Goal: Task Accomplishment & Management: Use online tool/utility

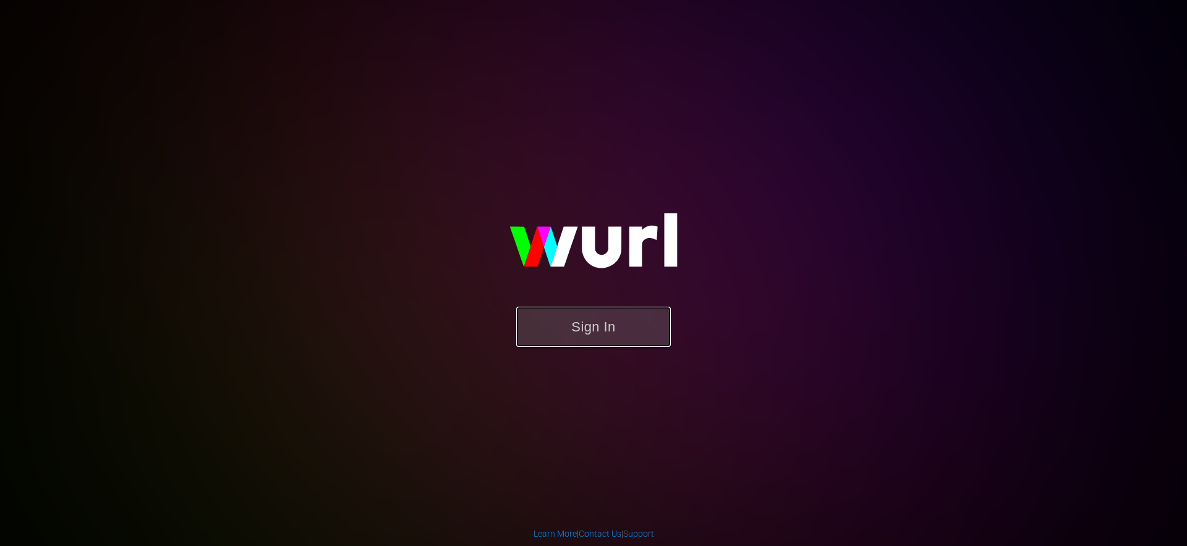
click at [556, 338] on button "Sign In" at bounding box center [593, 327] width 155 height 40
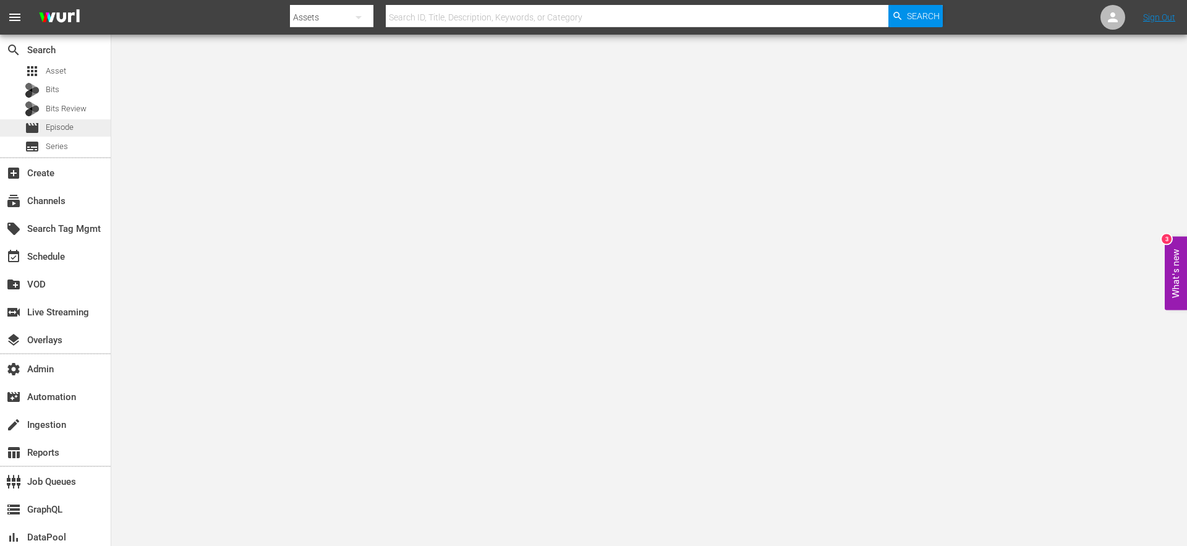
click at [62, 126] on span "Episode" at bounding box center [60, 127] width 28 height 12
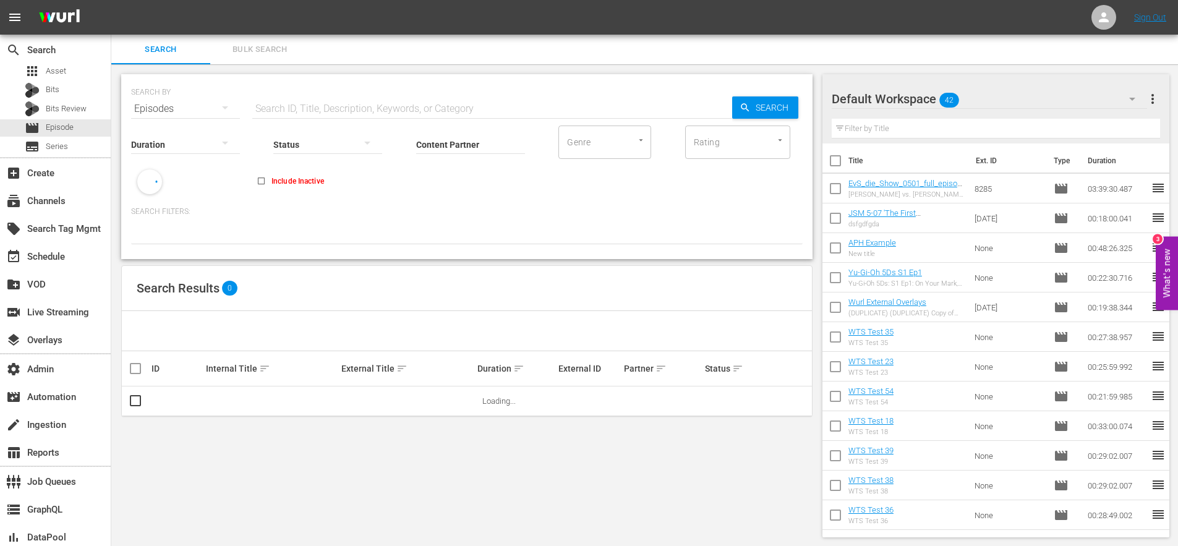
click at [373, 113] on input "text" at bounding box center [492, 109] width 480 height 30
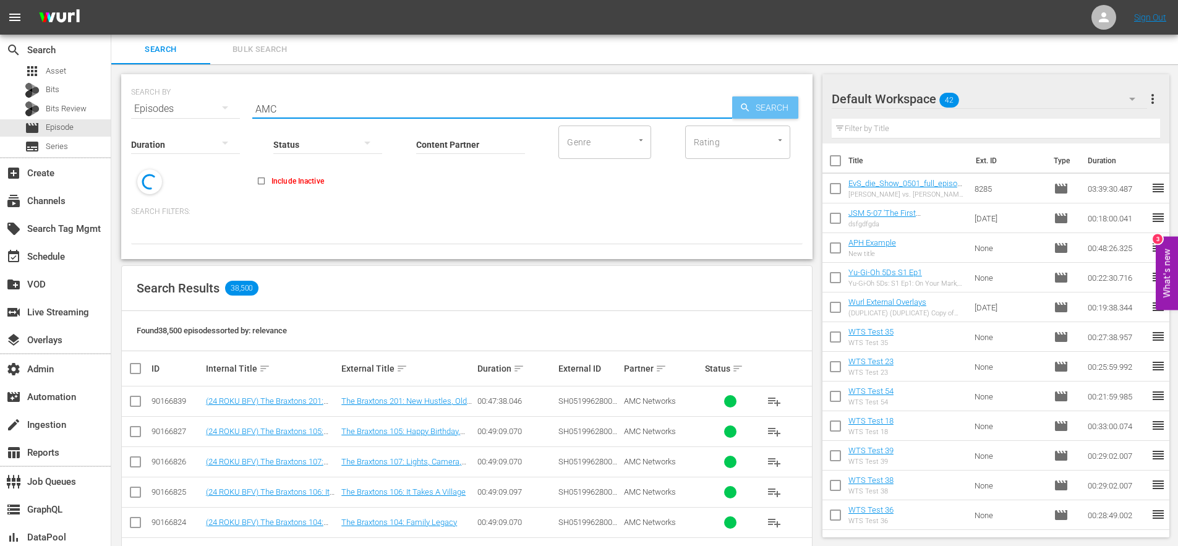
type input "AMC"
click at [776, 108] on span "Search" at bounding box center [775, 107] width 48 height 22
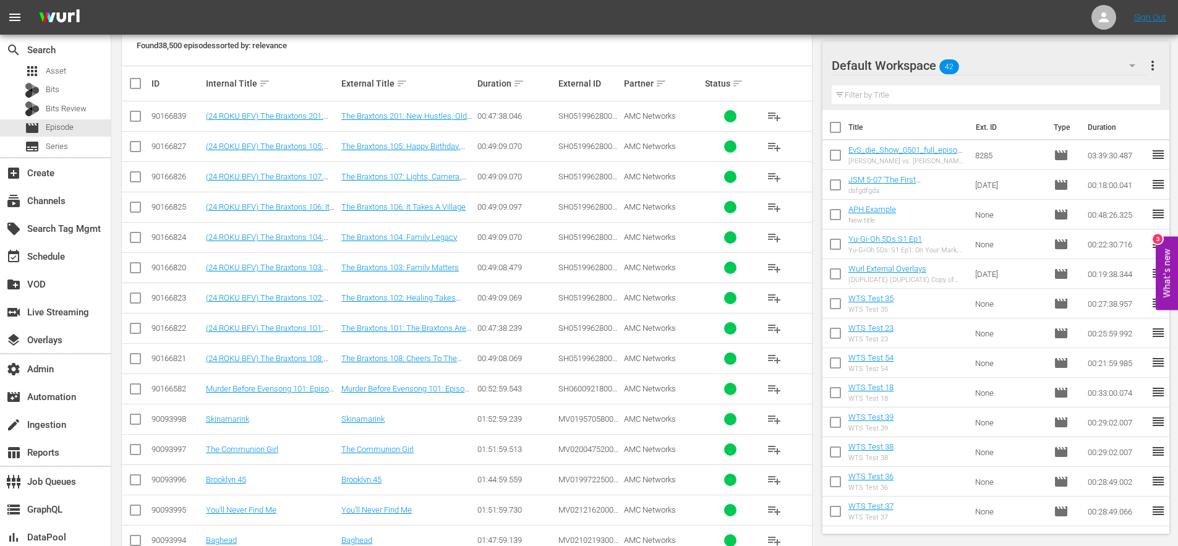
scroll to position [199, 0]
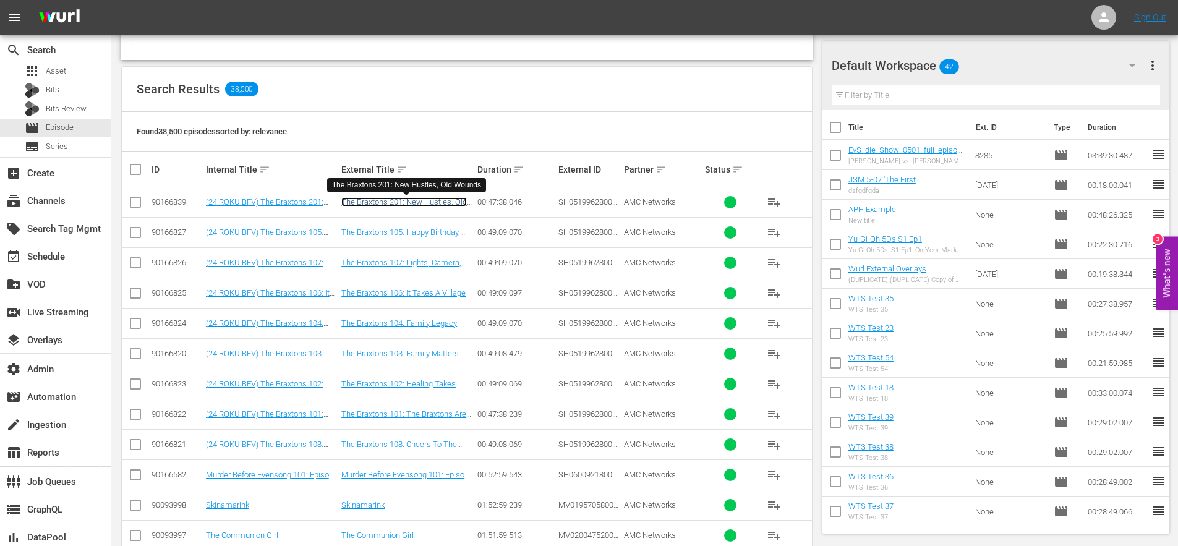
click at [382, 202] on link "The Braxtons 201: New Hustles, Old Wounds" at bounding box center [404, 206] width 126 height 19
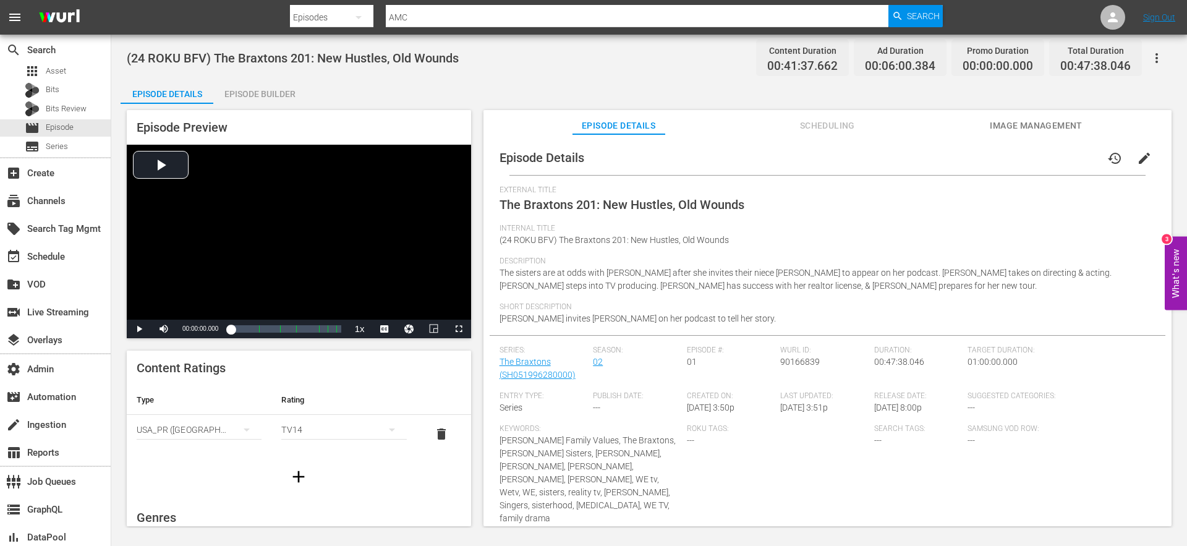
click at [263, 92] on div "Episode Builder" at bounding box center [259, 94] width 93 height 30
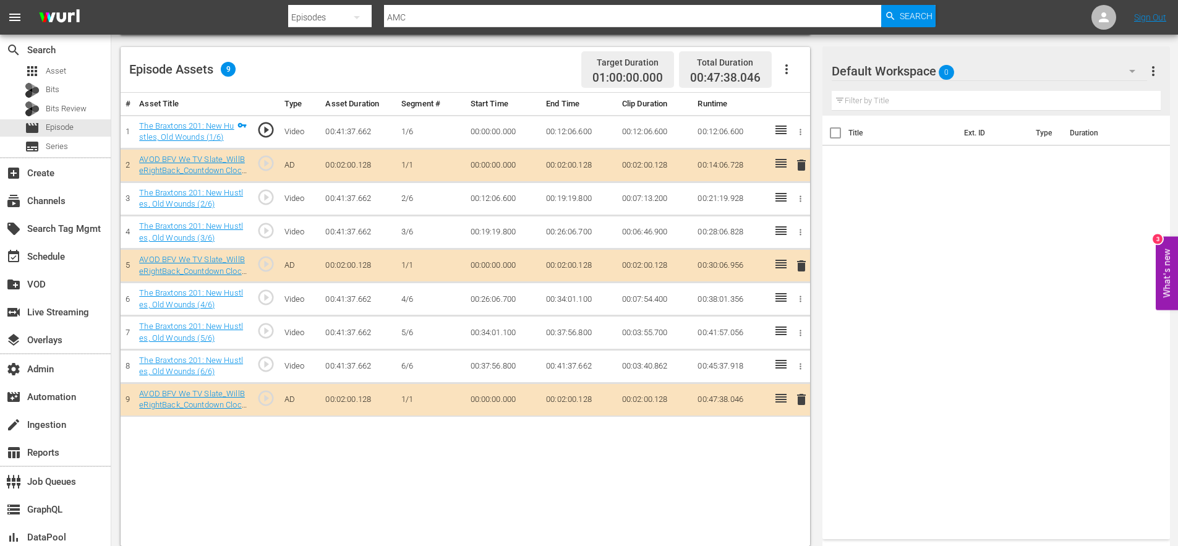
scroll to position [322, 0]
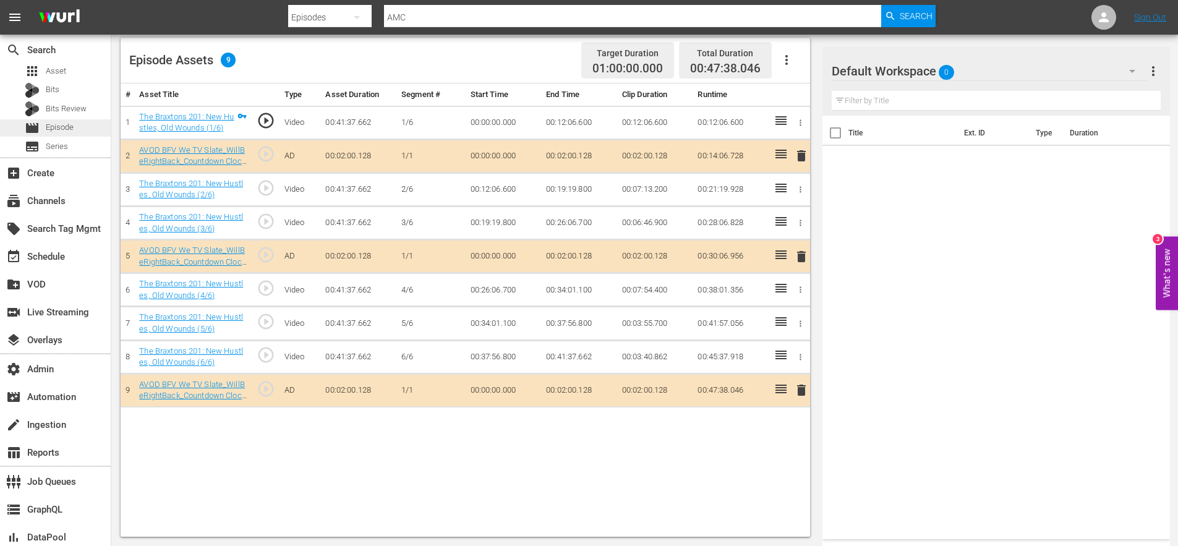
click at [59, 130] on span "Episode" at bounding box center [60, 127] width 28 height 12
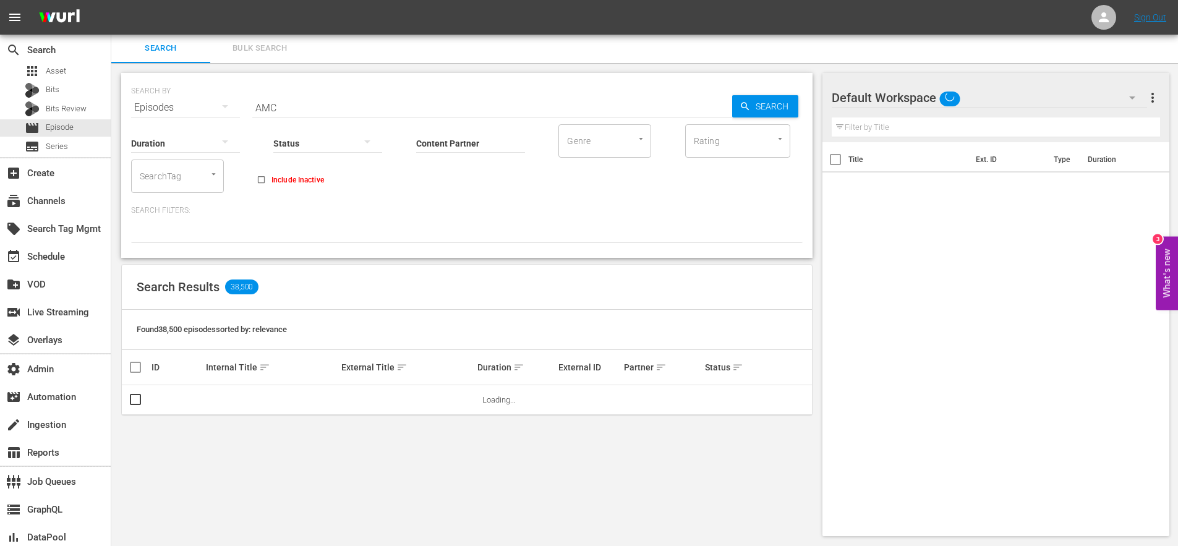
scroll to position [1, 0]
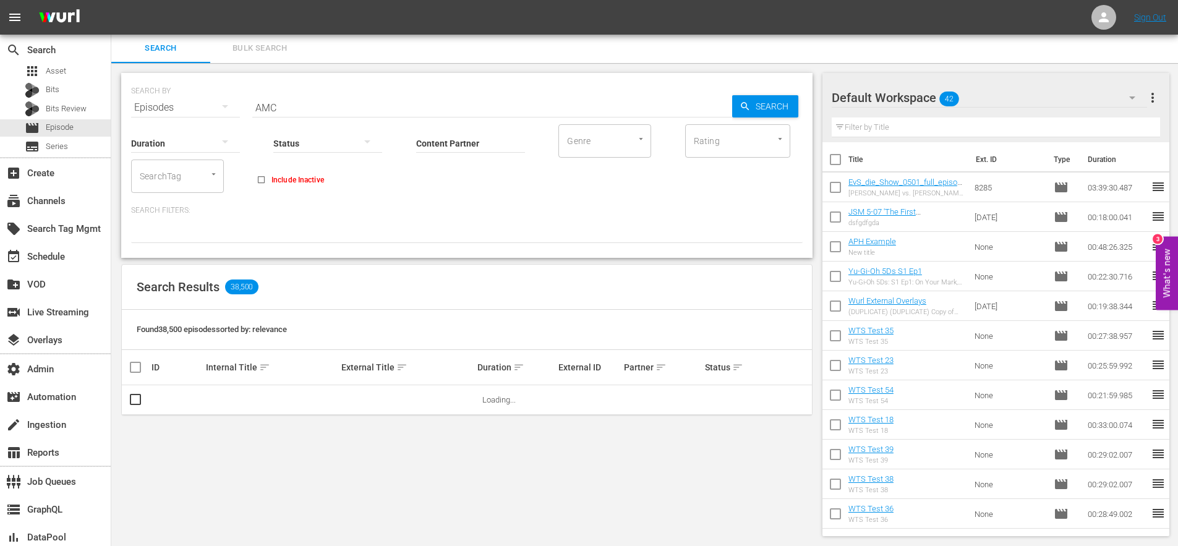
click at [278, 50] on span "Bulk Search" at bounding box center [260, 48] width 84 height 14
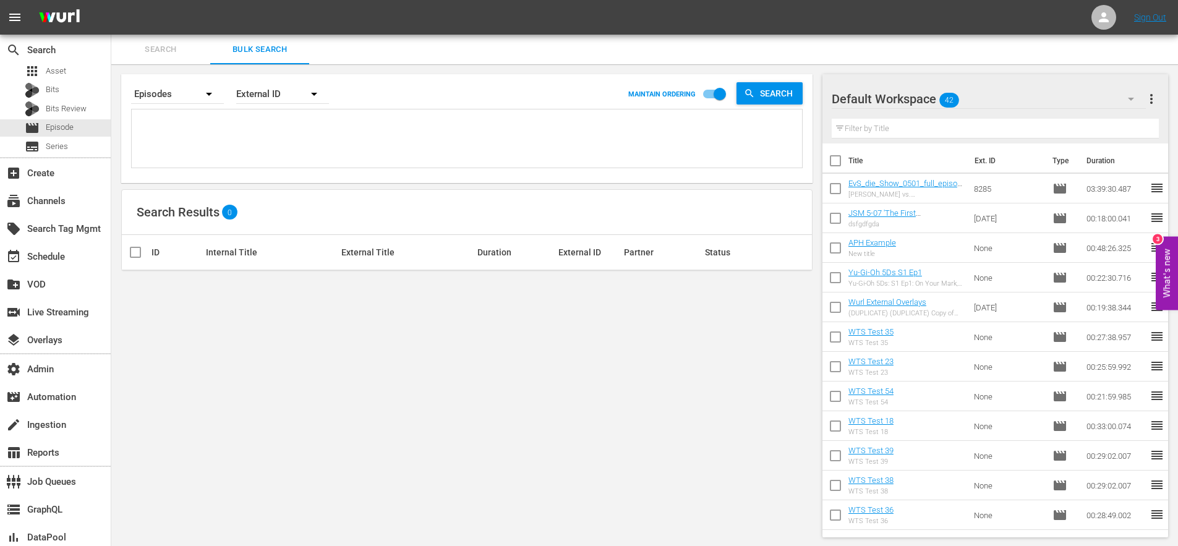
click at [174, 45] on span "Search" at bounding box center [161, 50] width 84 height 14
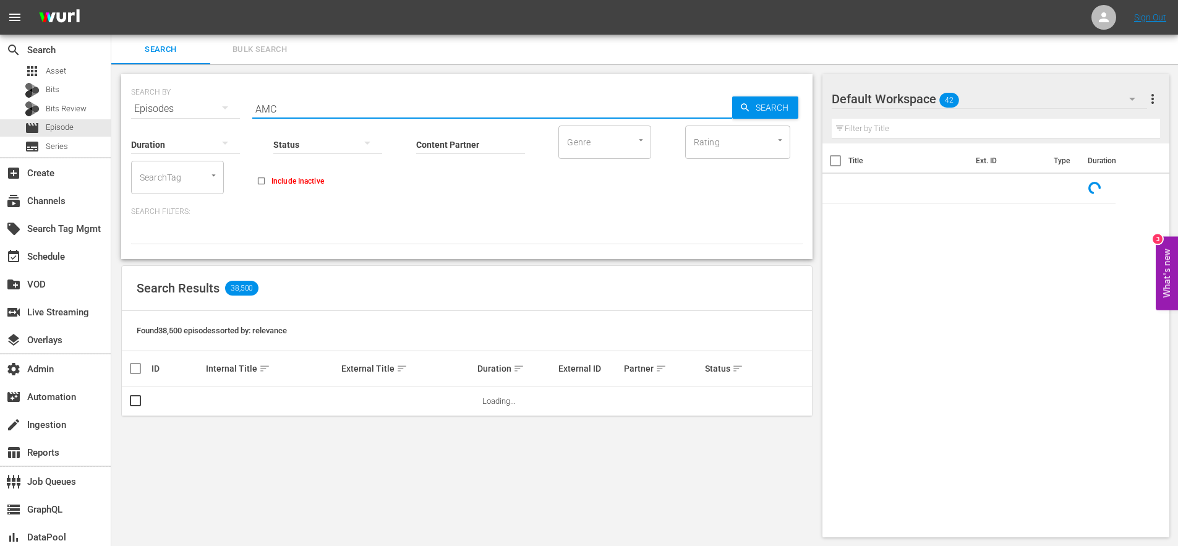
drag, startPoint x: 273, startPoint y: 98, endPoint x: 276, endPoint y: 103, distance: 6.4
click at [273, 98] on input "AMC" at bounding box center [492, 109] width 480 height 30
click at [276, 104] on input "AMC" at bounding box center [492, 109] width 480 height 30
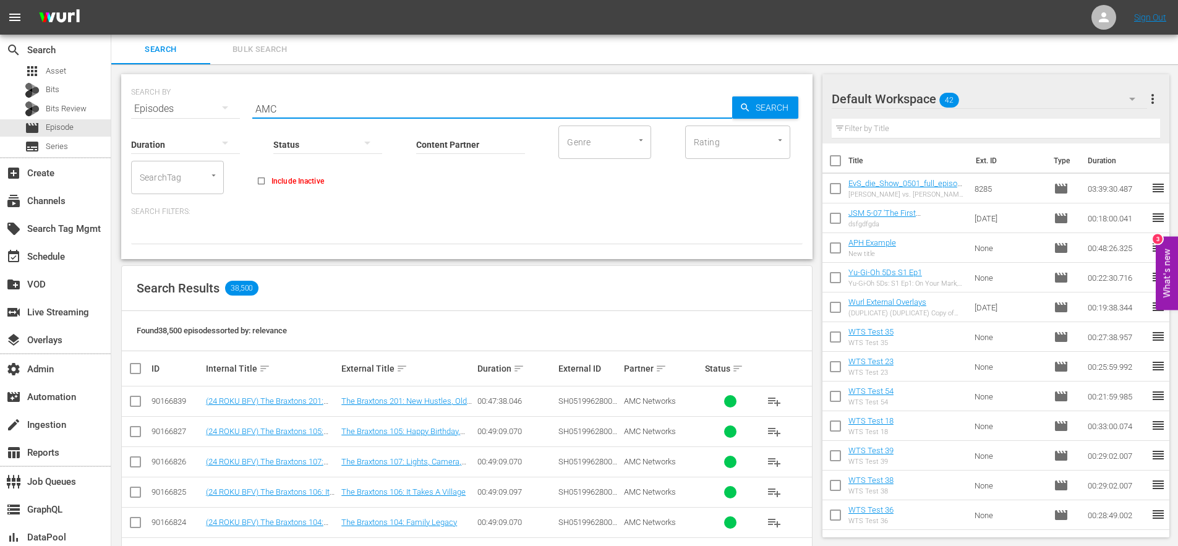
paste input "90166877"
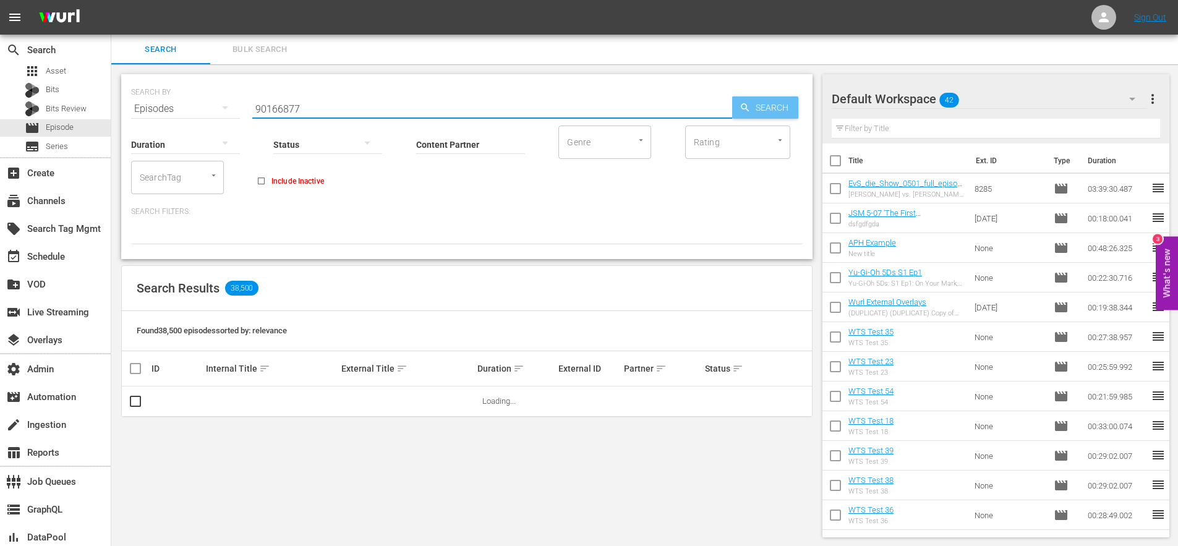
type input "90166877"
click at [756, 109] on span "Search" at bounding box center [775, 107] width 48 height 22
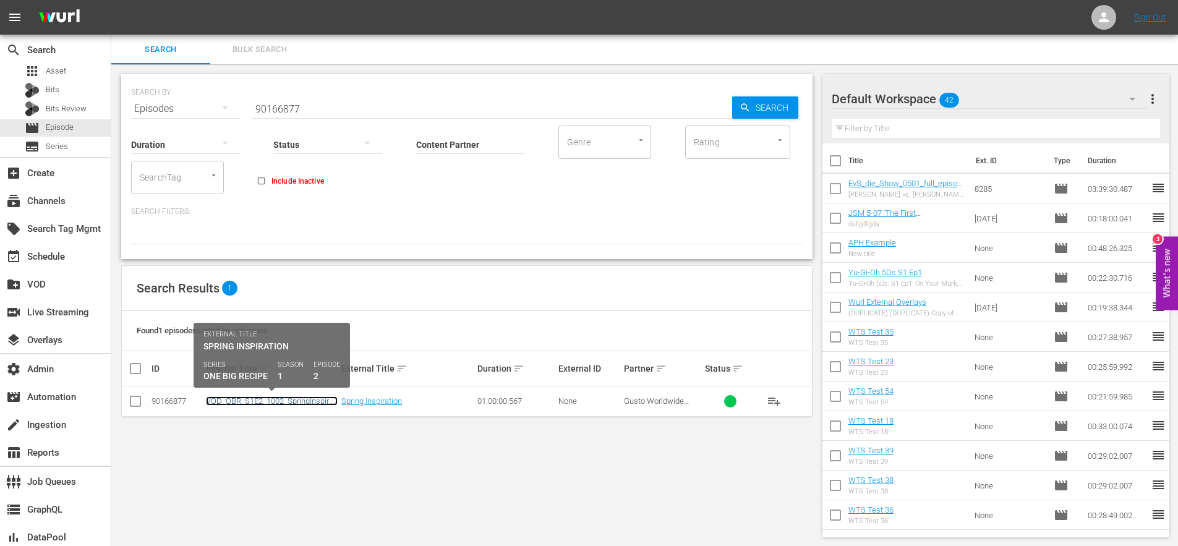
click at [294, 405] on link "VOD_OBR_S1E2_1002_SpringInspiration" at bounding box center [272, 405] width 132 height 19
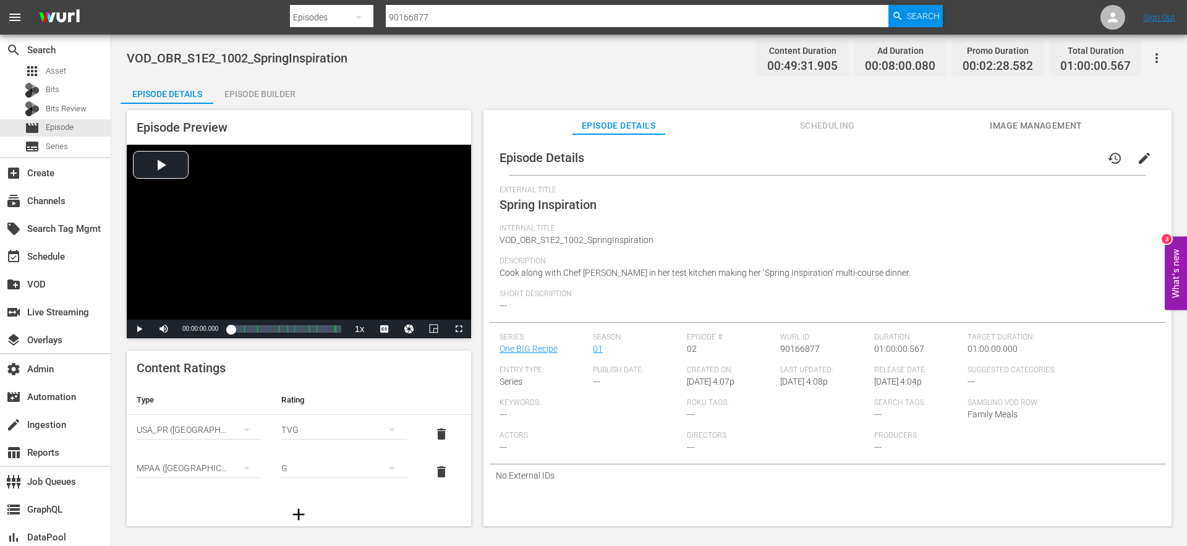
click at [256, 97] on div "Episode Builder" at bounding box center [259, 94] width 93 height 30
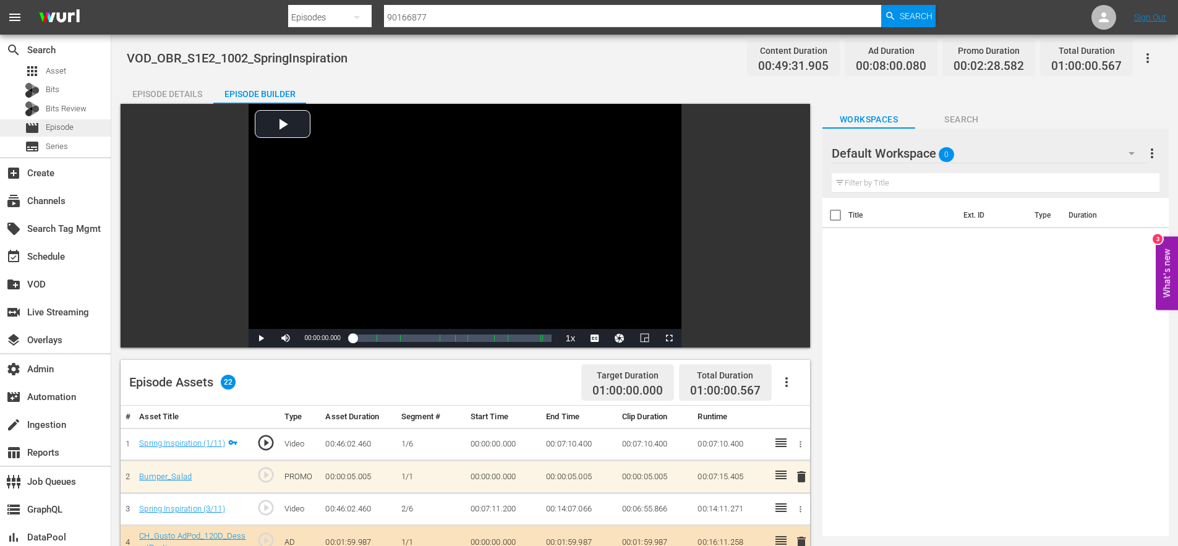
click at [57, 129] on span "Episode" at bounding box center [60, 127] width 28 height 12
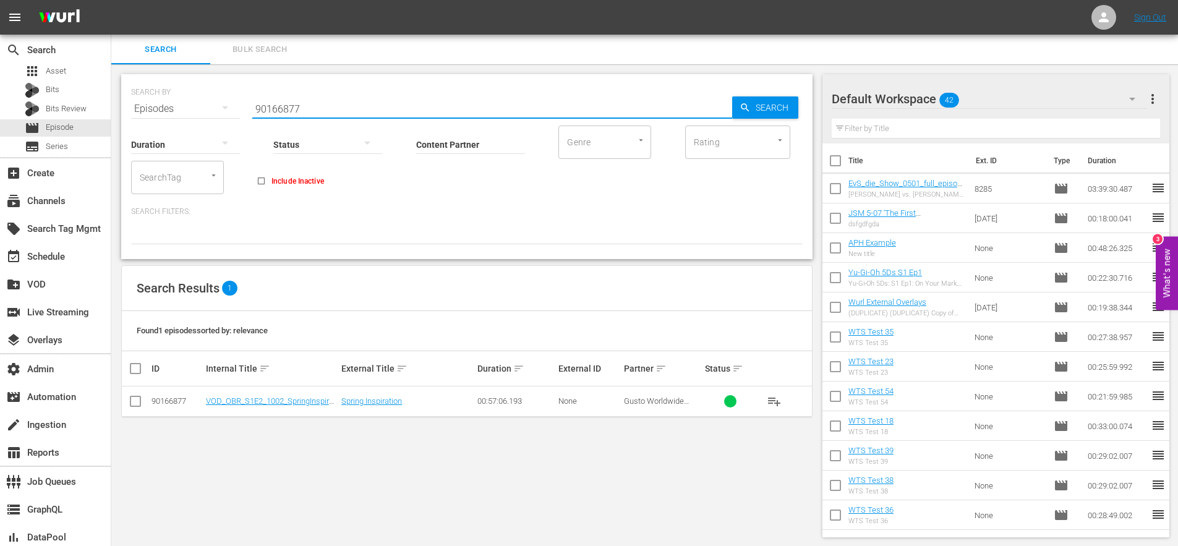
click at [275, 111] on input "90166877" at bounding box center [492, 109] width 480 height 30
paste input "7"
click at [745, 113] on div "Search" at bounding box center [765, 107] width 66 height 22
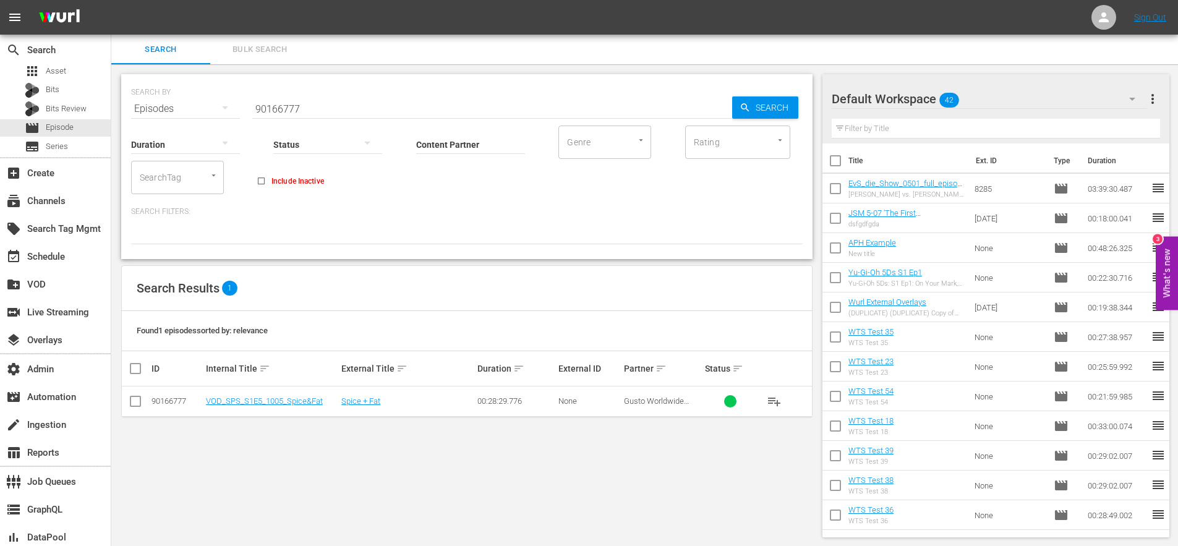
click at [271, 108] on input "90166777" at bounding box center [492, 109] width 480 height 30
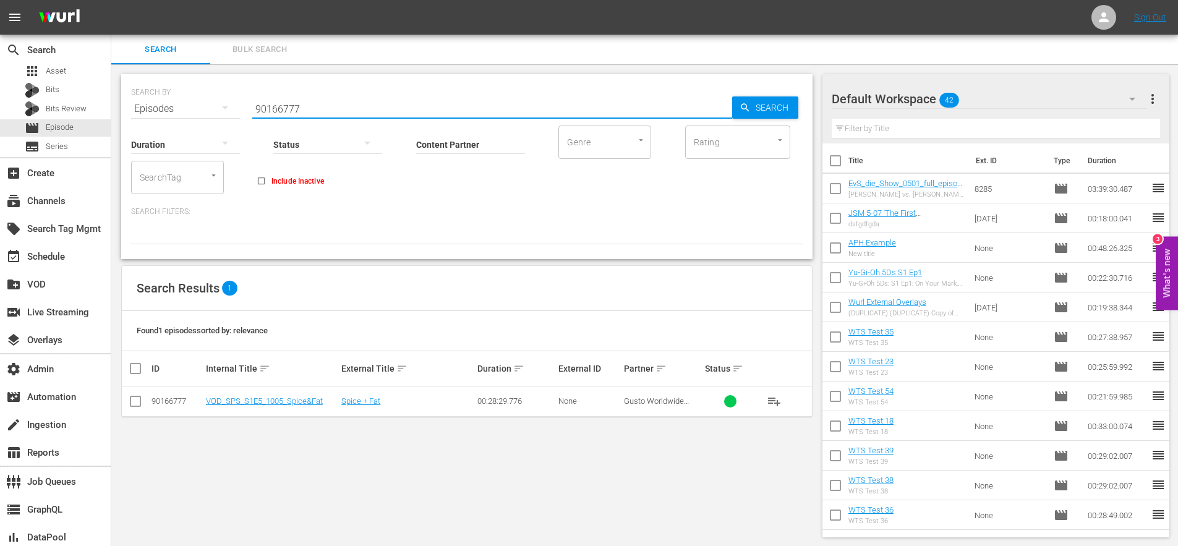
paste input "41696"
type input "90141696"
click at [777, 110] on span "Search" at bounding box center [775, 107] width 48 height 22
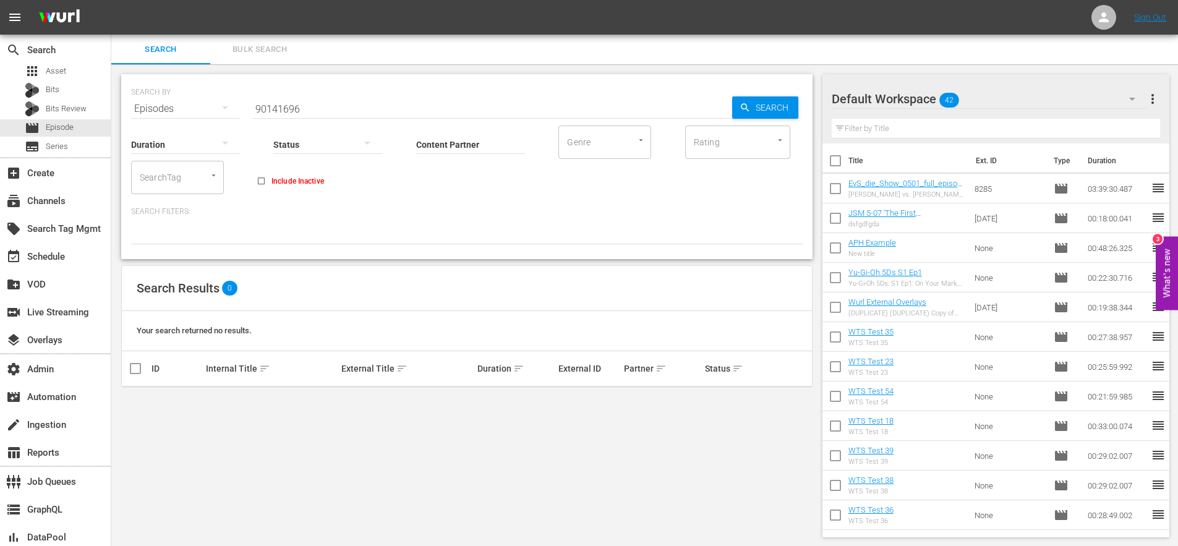
click at [258, 181] on input "Include Inactive" at bounding box center [261, 183] width 20 height 20
click at [276, 108] on input "90141696" at bounding box center [492, 109] width 480 height 30
click at [266, 180] on input "Include Inactive" at bounding box center [261, 183] width 20 height 20
checkbox input "false"
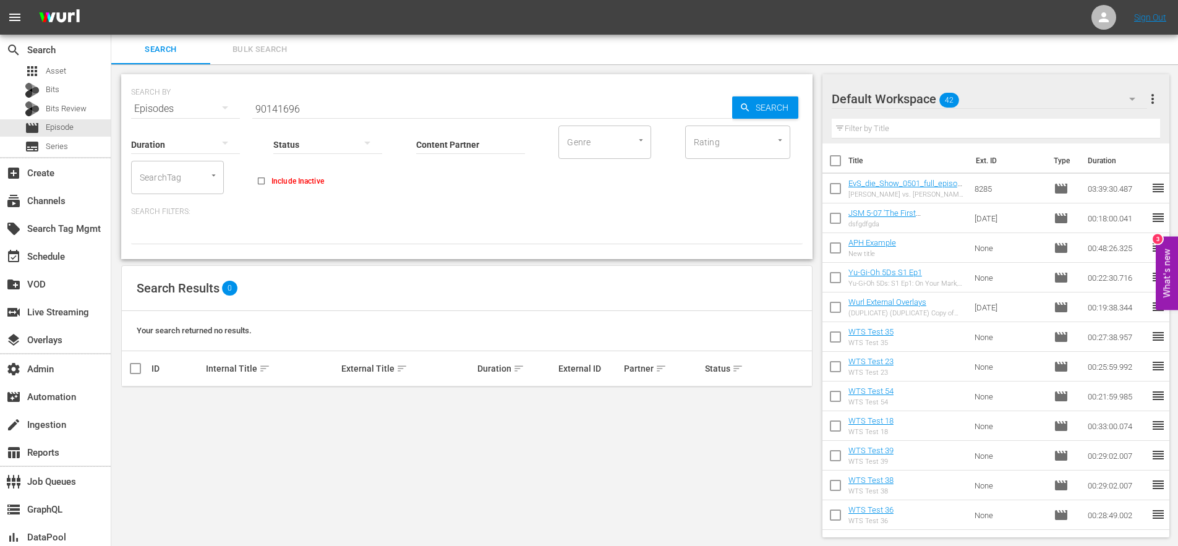
click at [271, 111] on input "90141696" at bounding box center [492, 109] width 480 height 30
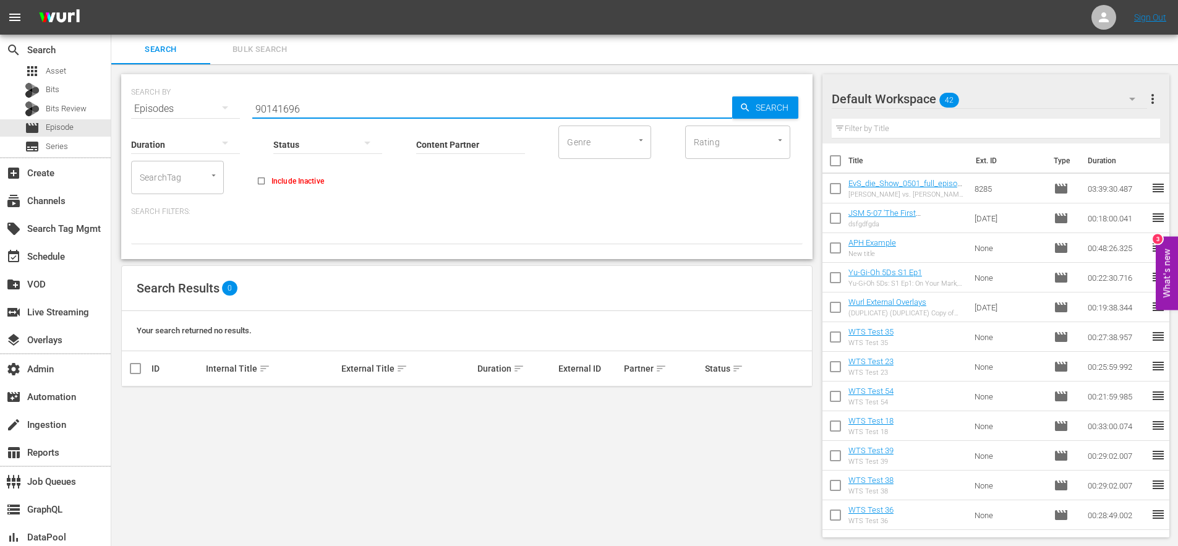
click at [271, 111] on input "90141696" at bounding box center [492, 109] width 480 height 30
paste input "5"
click at [778, 111] on span "Search" at bounding box center [775, 107] width 48 height 22
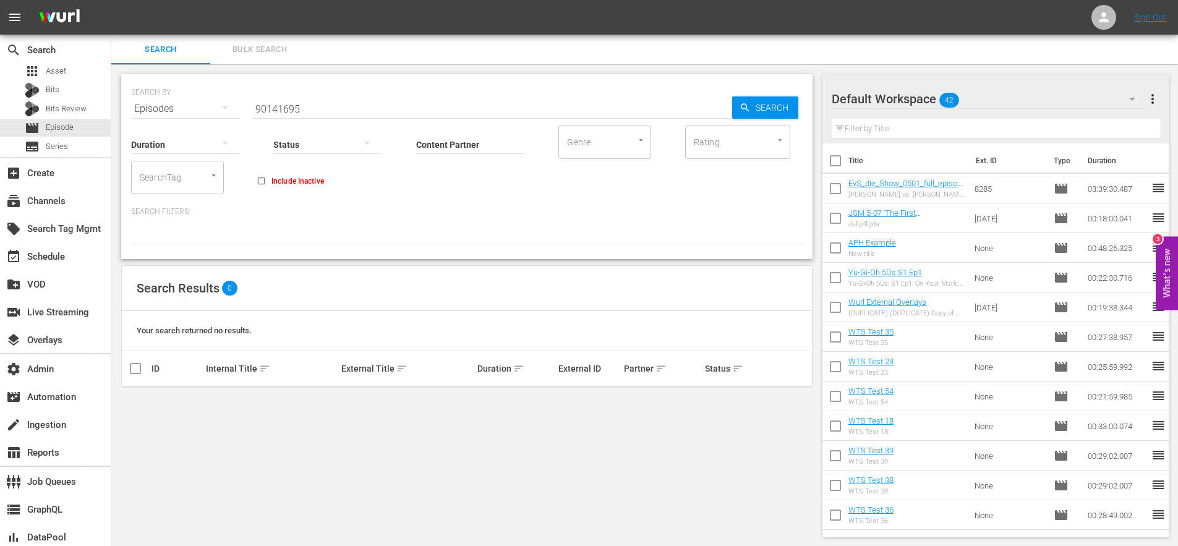
click at [275, 108] on input "90141695" at bounding box center [492, 109] width 480 height 30
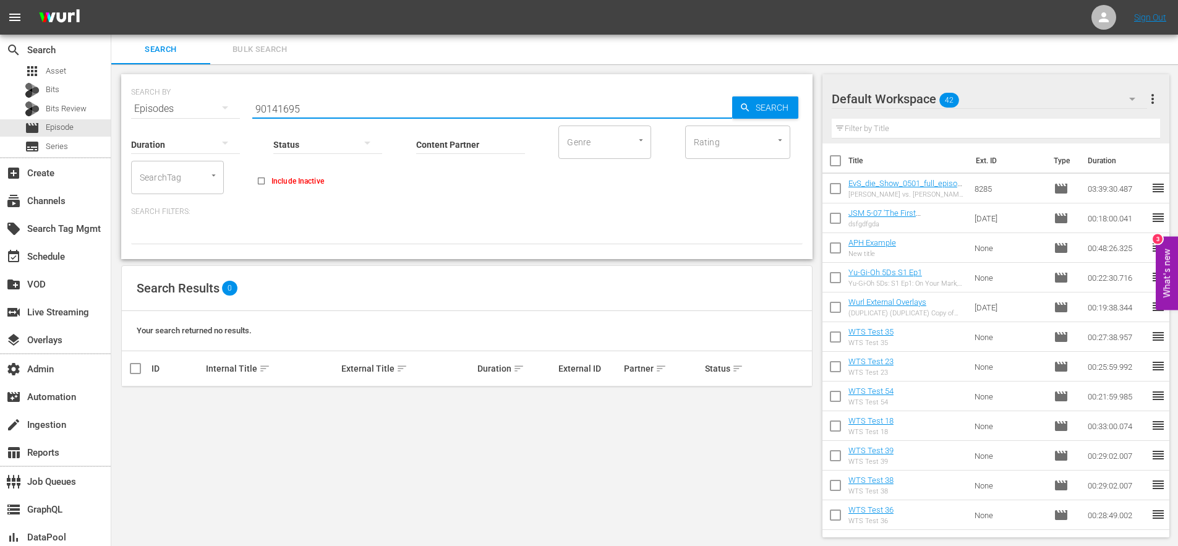
click at [275, 108] on input "90141695" at bounding box center [492, 109] width 480 height 30
paste input "727"
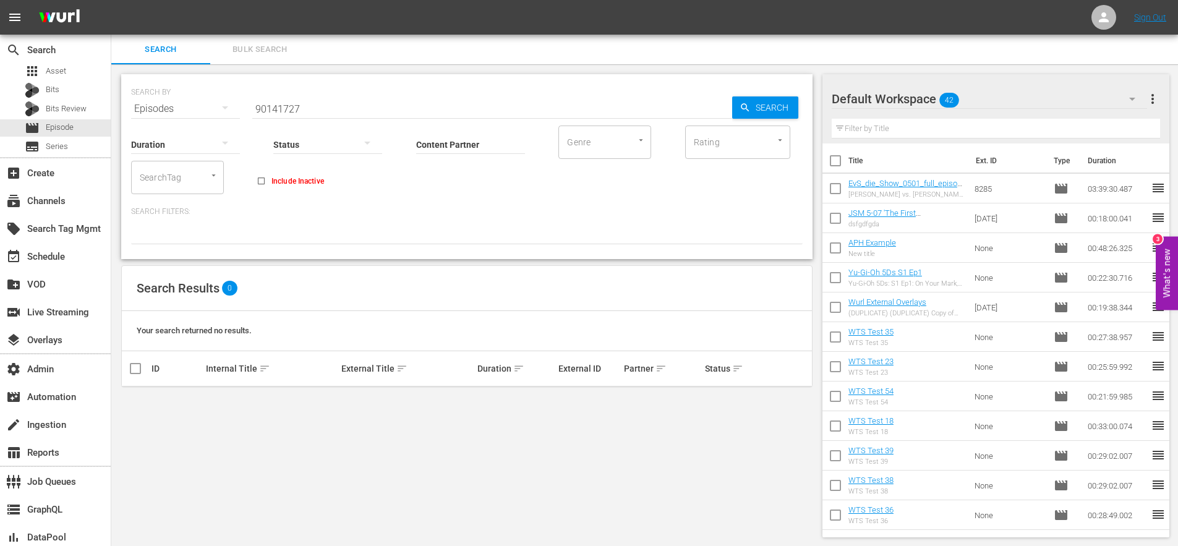
click at [286, 108] on input "90141727" at bounding box center [492, 109] width 480 height 30
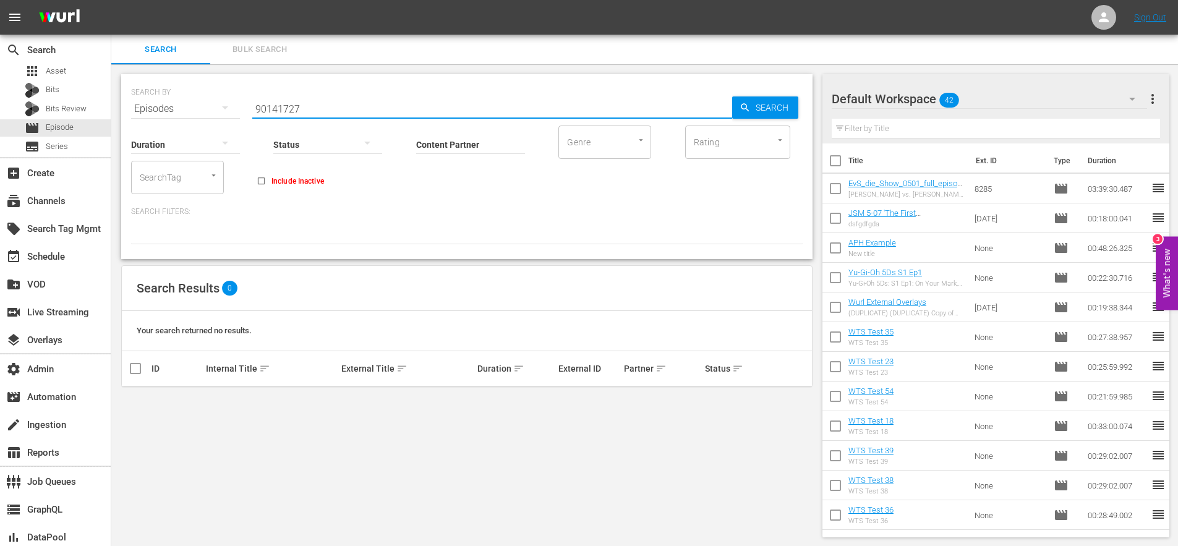
click at [286, 108] on input "90141727" at bounding box center [492, 109] width 480 height 30
type input "1622"
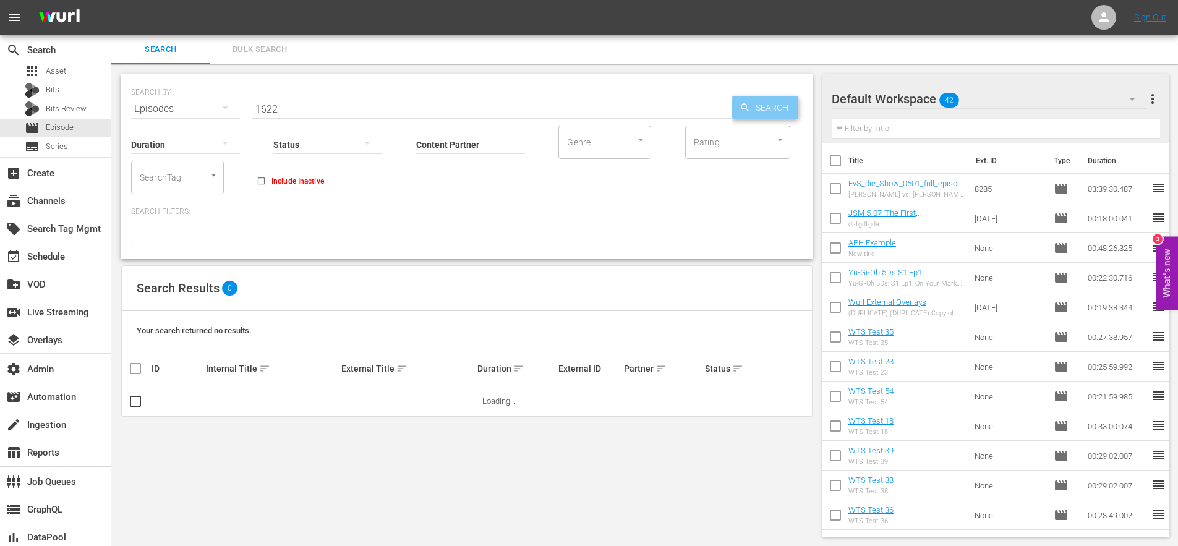
click at [757, 112] on span "Search" at bounding box center [775, 107] width 48 height 22
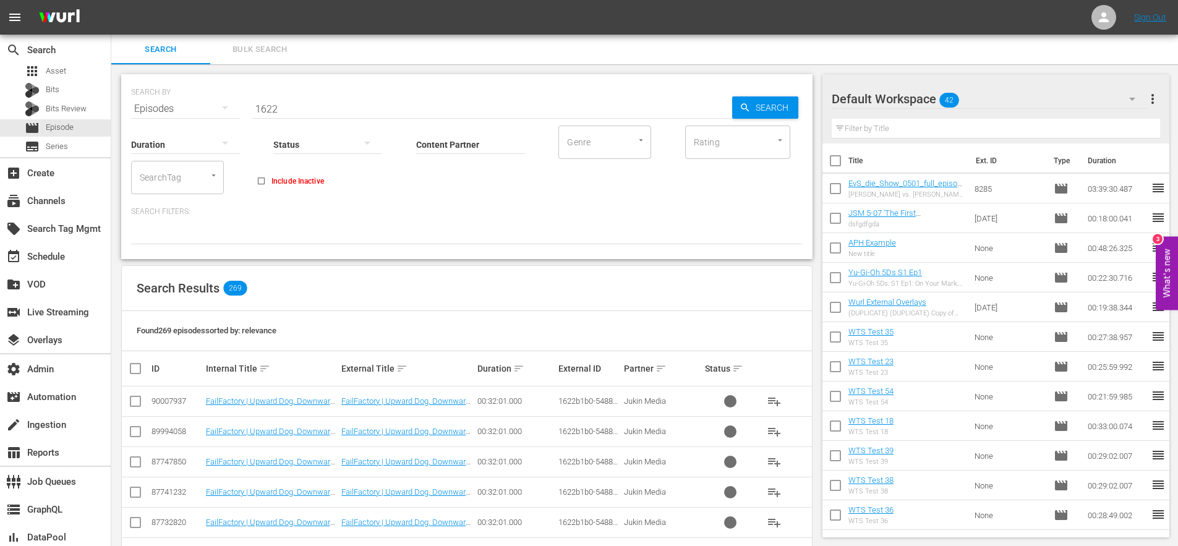
click at [339, 147] on div at bounding box center [327, 144] width 109 height 35
click at [339, 143] on div "Ready to Schedule" at bounding box center [334, 143] width 122 height 20
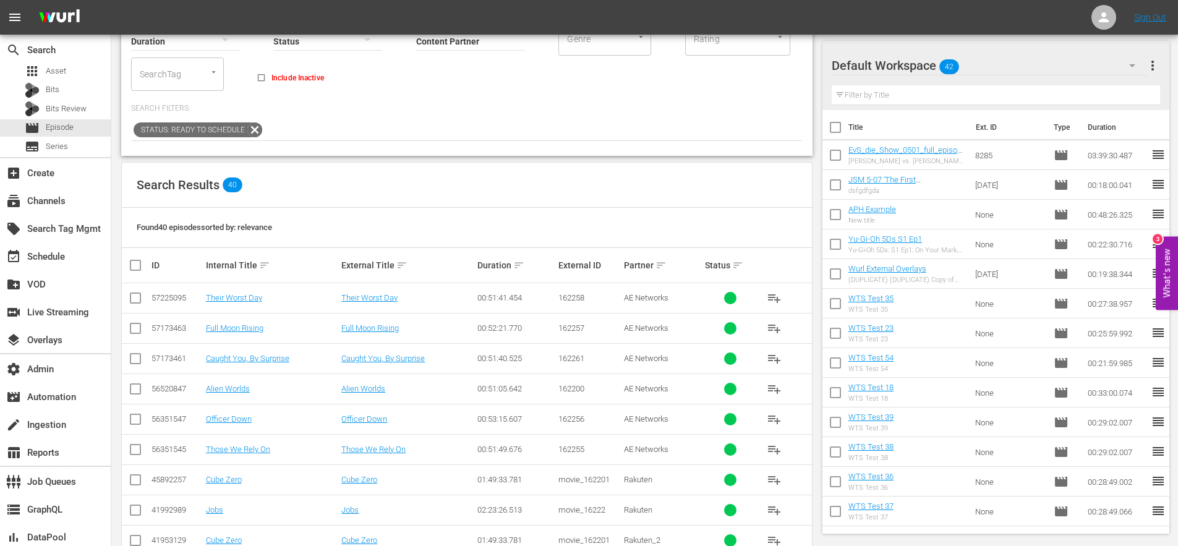
scroll to position [168, 0]
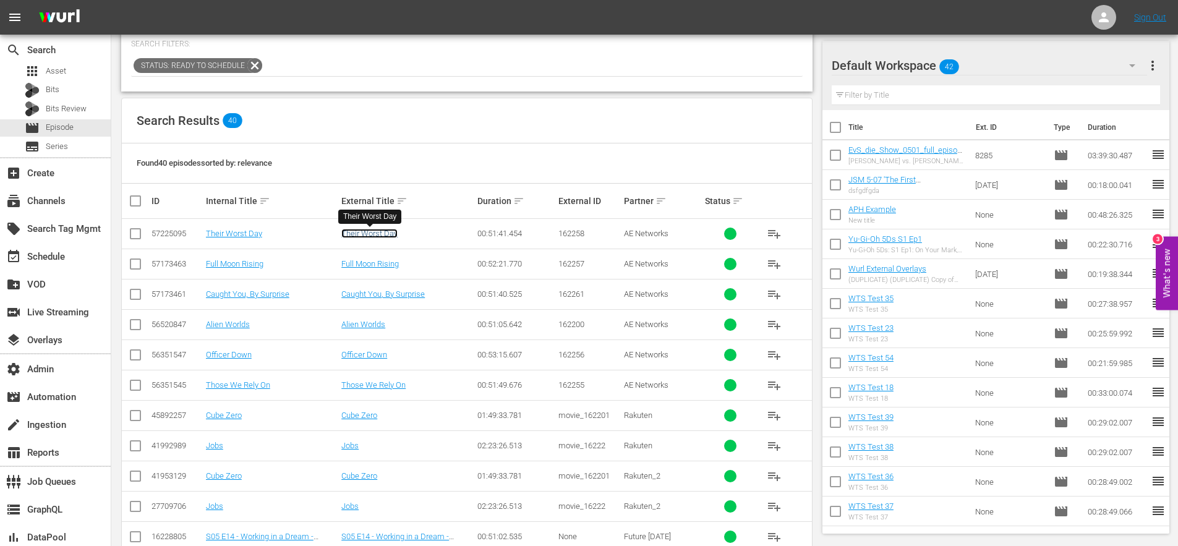
click at [383, 234] on link "Their Worst Day" at bounding box center [369, 233] width 56 height 9
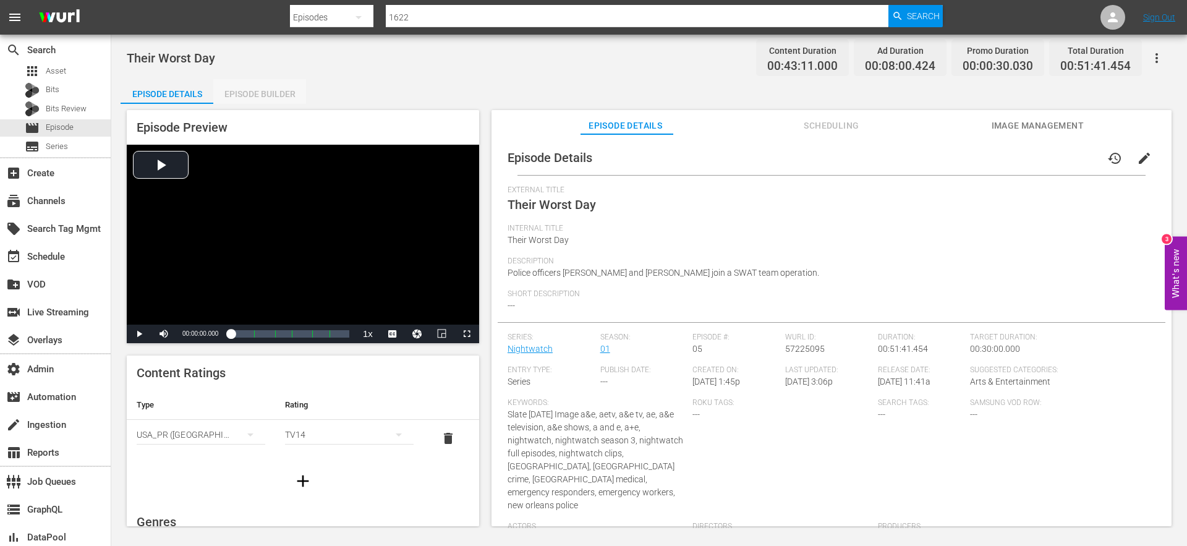
click at [286, 92] on div "Episode Builder" at bounding box center [259, 94] width 93 height 30
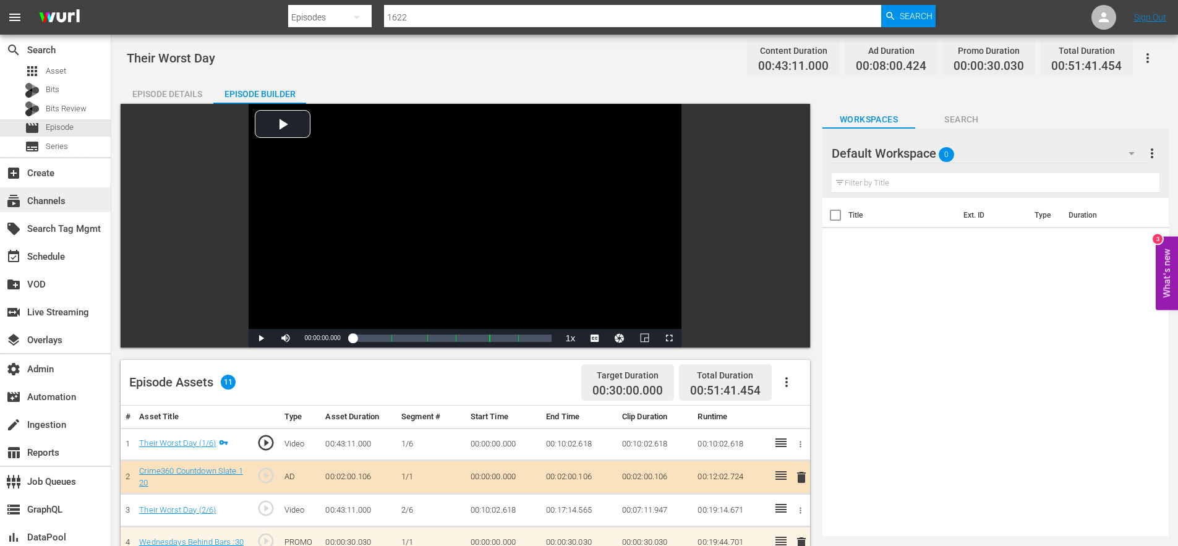
click at [52, 203] on div "subscriptions Channels" at bounding box center [34, 199] width 69 height 11
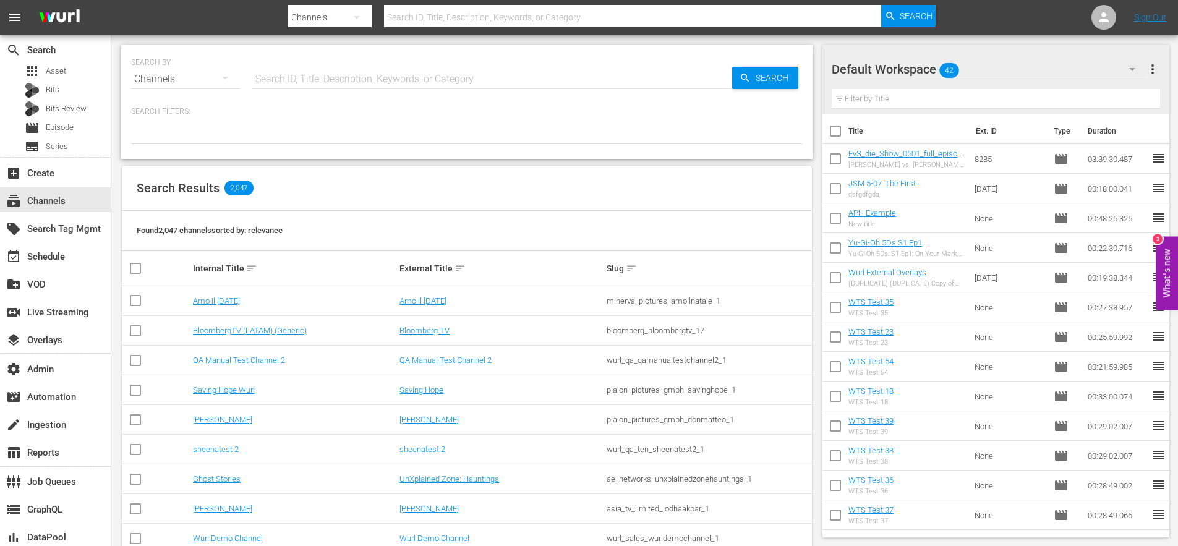
click at [311, 83] on input "text" at bounding box center [492, 79] width 480 height 30
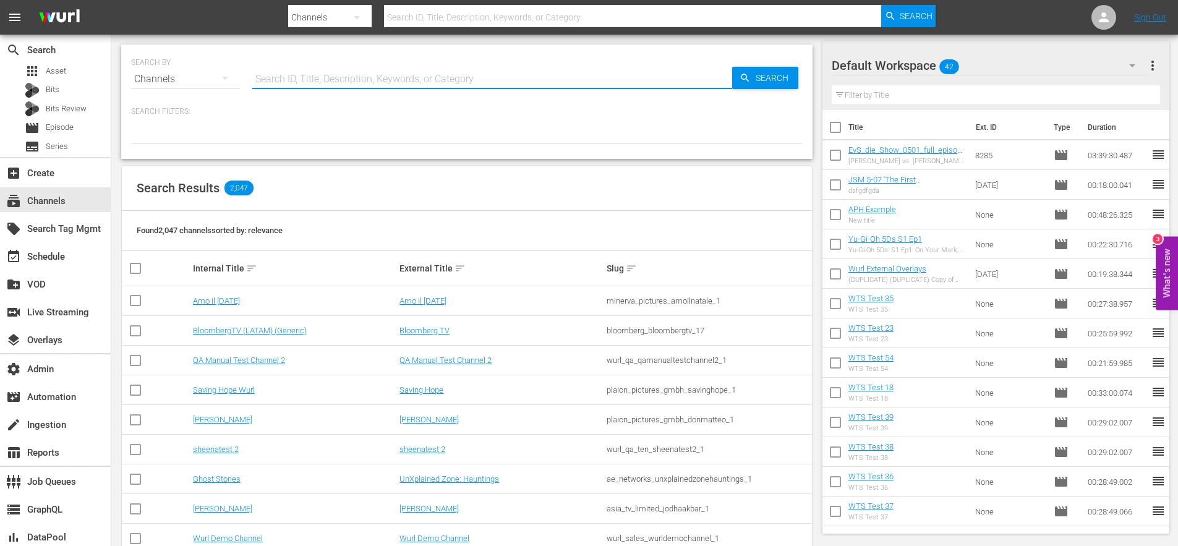
scroll to position [386, 0]
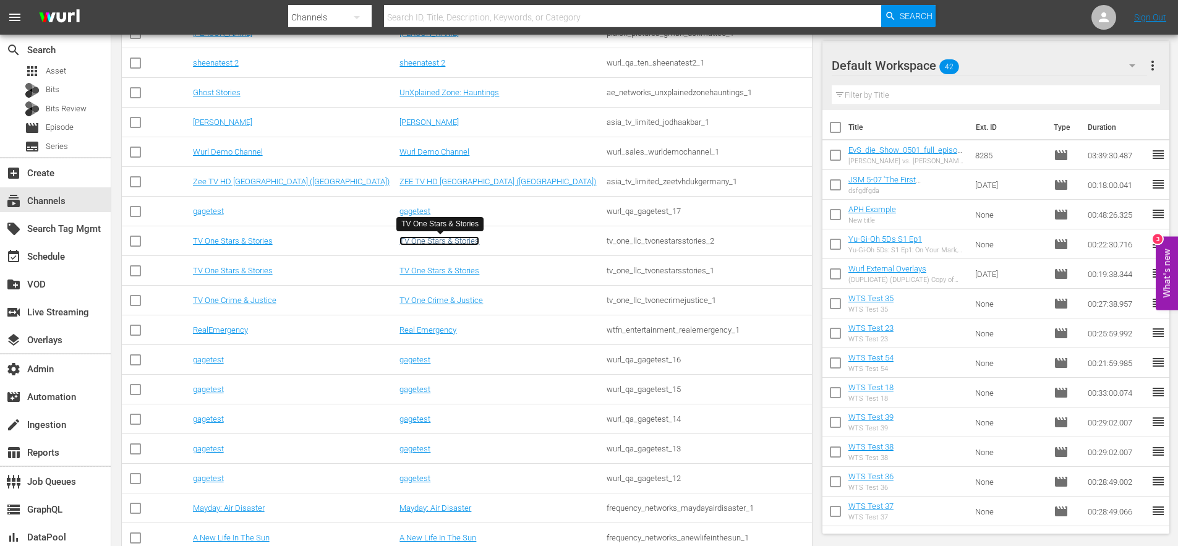
click at [433, 242] on link "TV One Stars & Stories" at bounding box center [439, 240] width 80 height 9
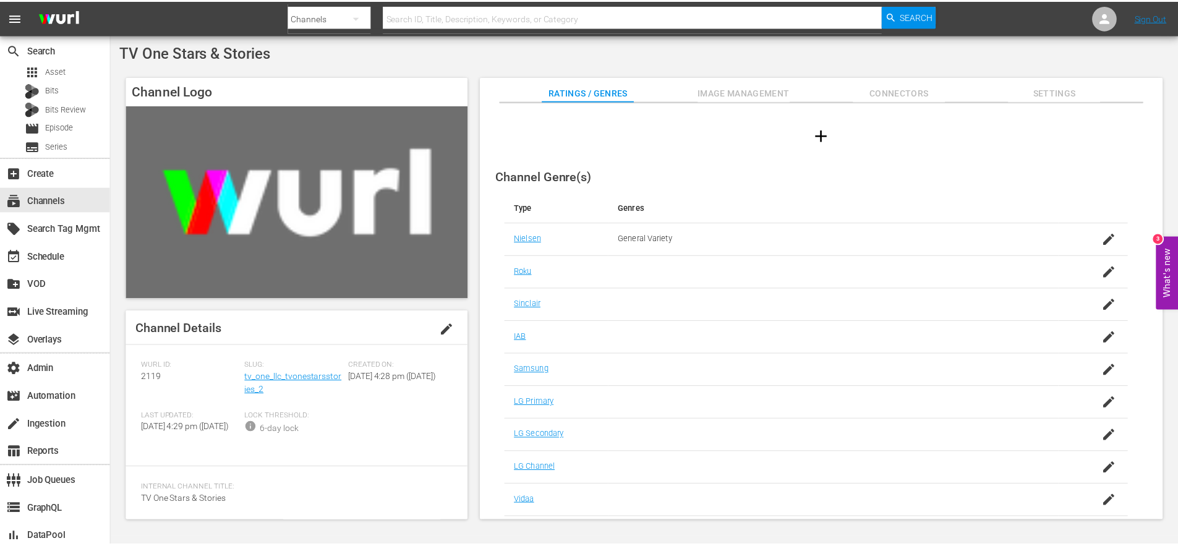
scroll to position [101, 0]
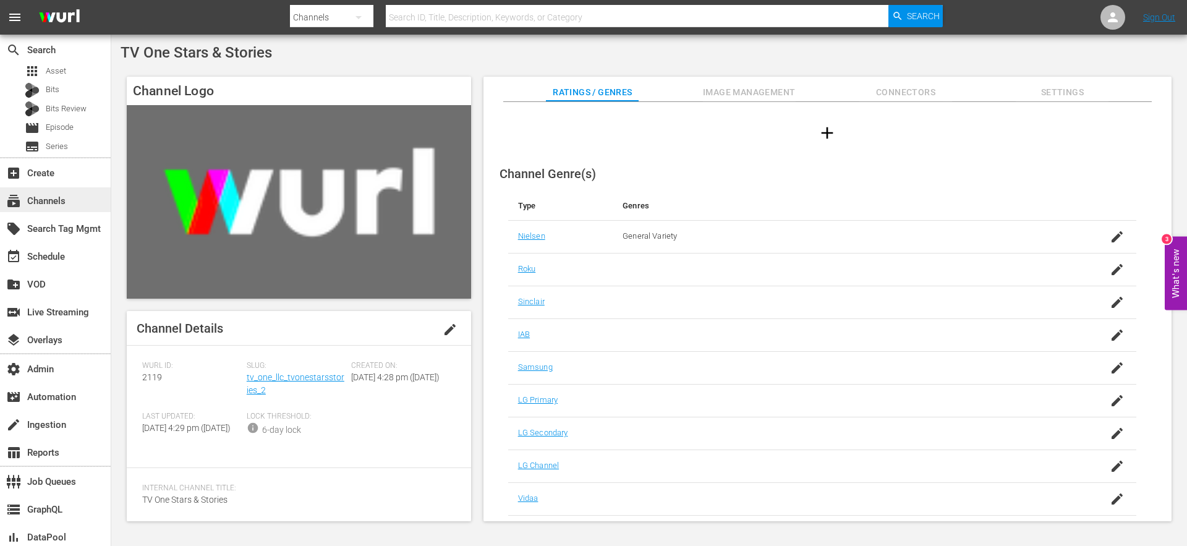
click at [48, 201] on div "subscriptions Channels" at bounding box center [34, 199] width 69 height 11
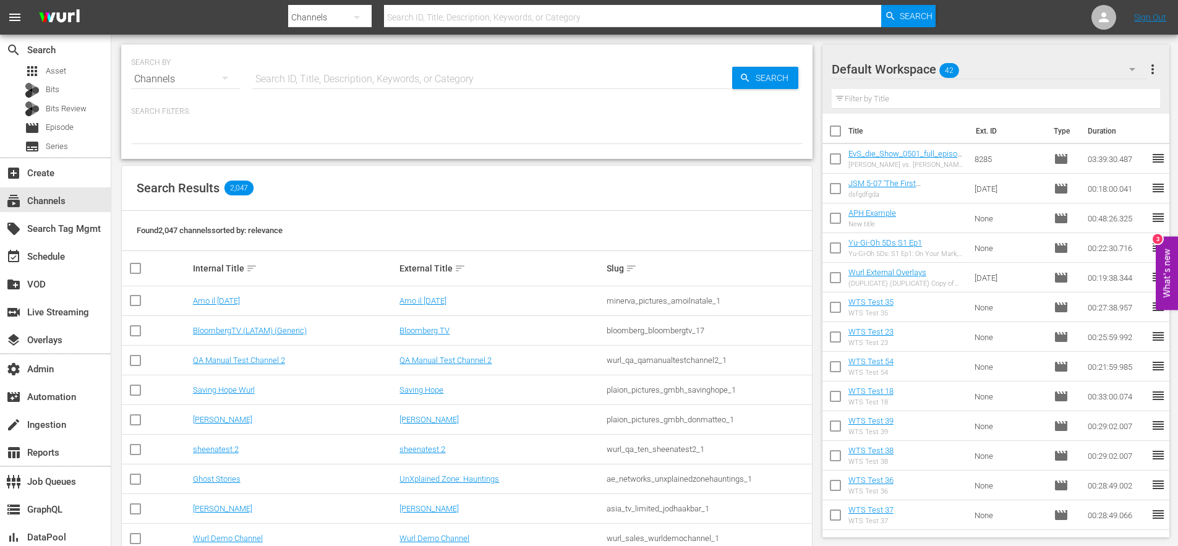
click at [284, 77] on input "text" at bounding box center [492, 79] width 480 height 30
type input "amc"
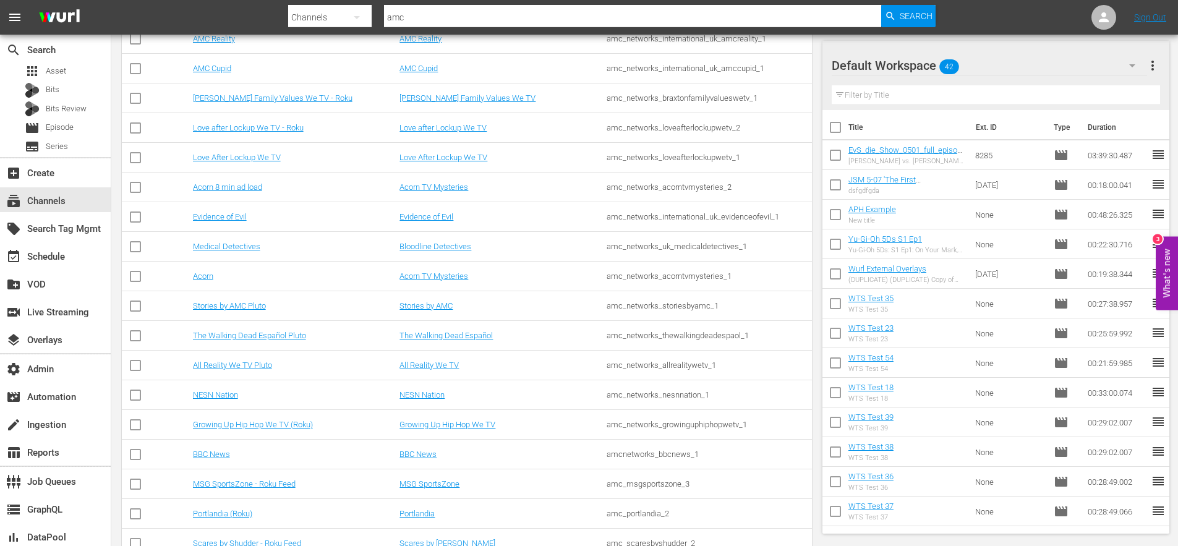
scroll to position [294, 0]
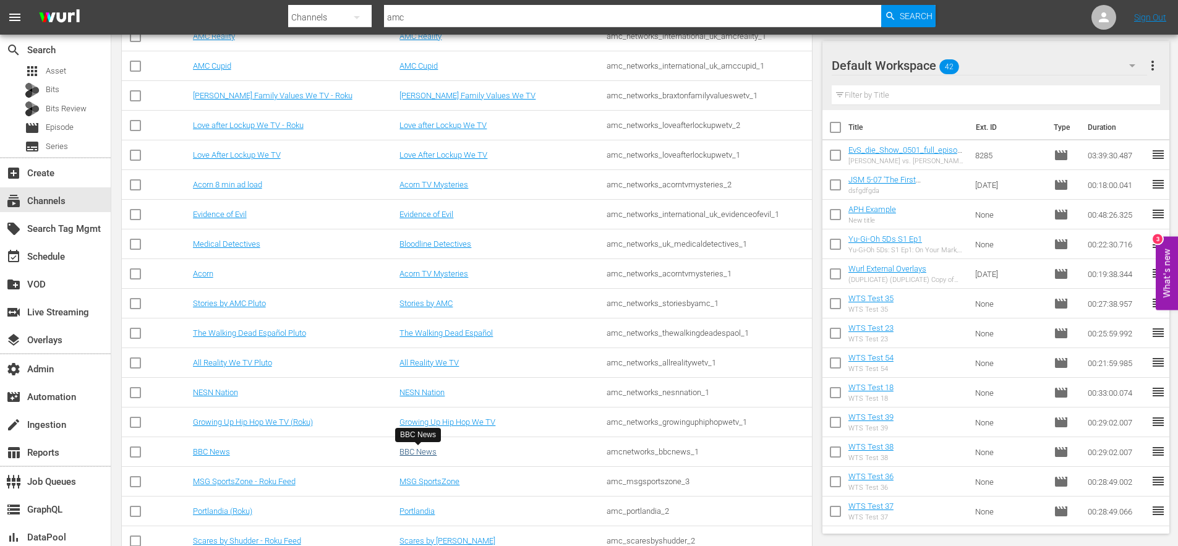
type input "amc"
click at [430, 451] on link "BBC News" at bounding box center [417, 451] width 37 height 9
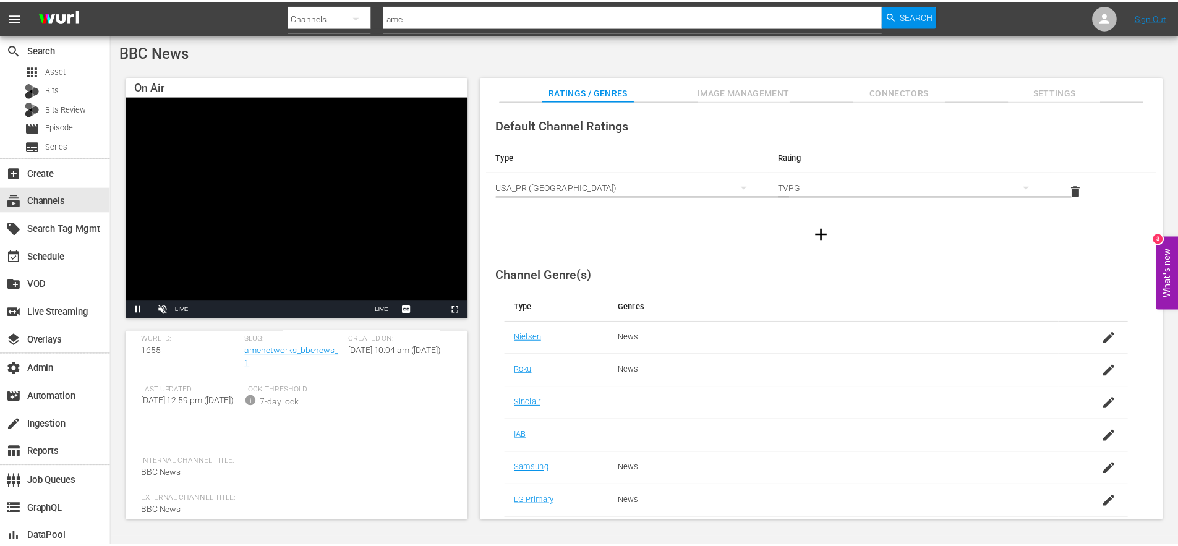
scroll to position [119, 0]
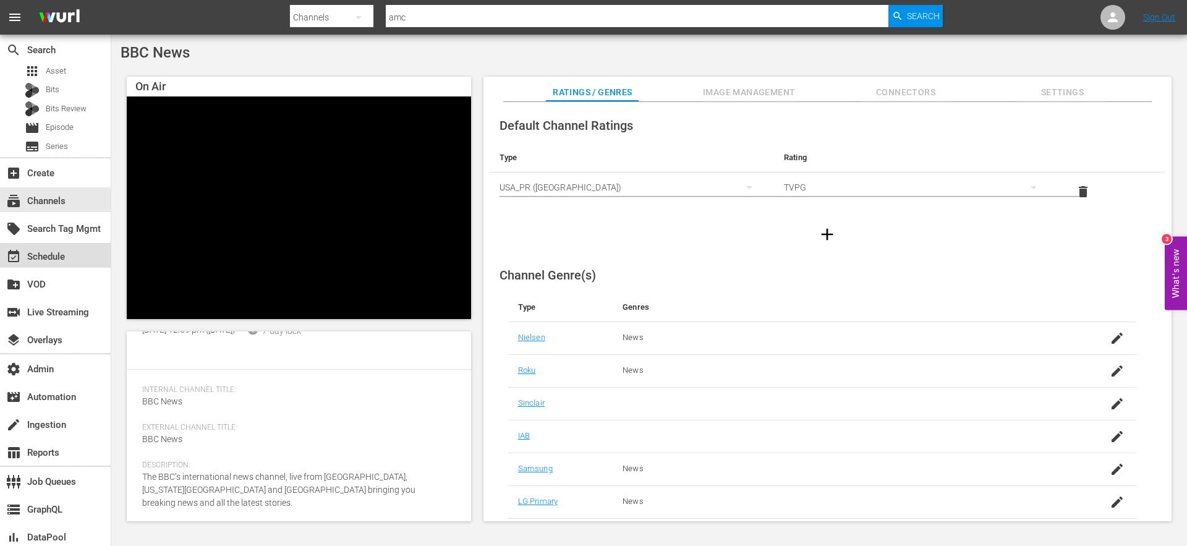
click at [46, 257] on div "event_available Schedule" at bounding box center [34, 254] width 69 height 11
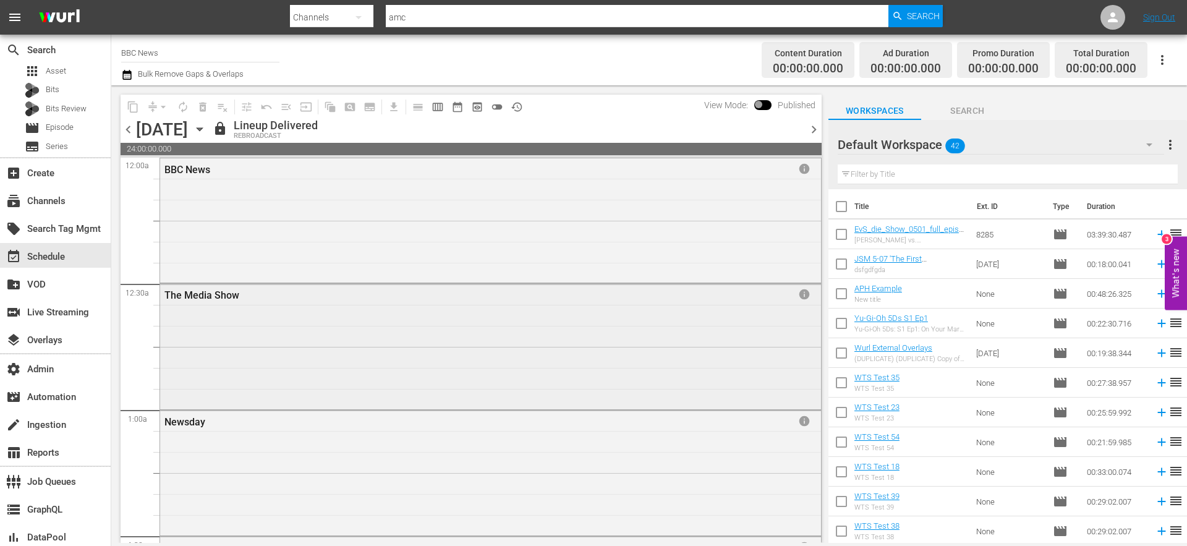
click at [674, 344] on div "The Media Show info" at bounding box center [490, 345] width 661 height 122
click at [153, 54] on input "BBC News" at bounding box center [200, 53] width 158 height 30
click at [155, 55] on input "BBC News" at bounding box center [200, 53] width 158 height 30
click at [54, 203] on div "subscriptions Channels" at bounding box center [34, 199] width 69 height 11
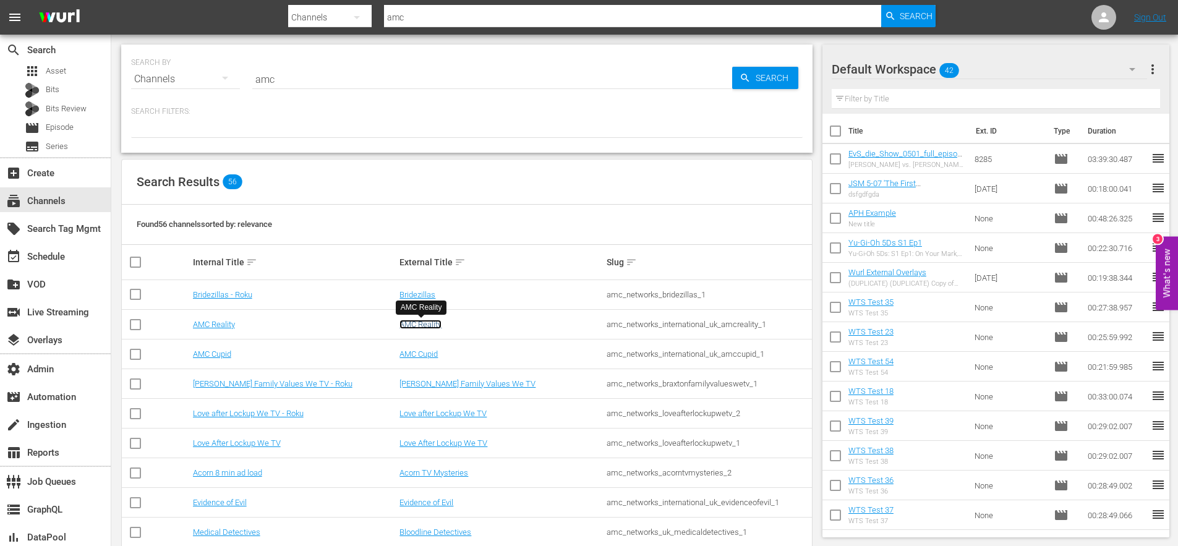
click at [420, 325] on link "AMC Reality" at bounding box center [420, 324] width 42 height 9
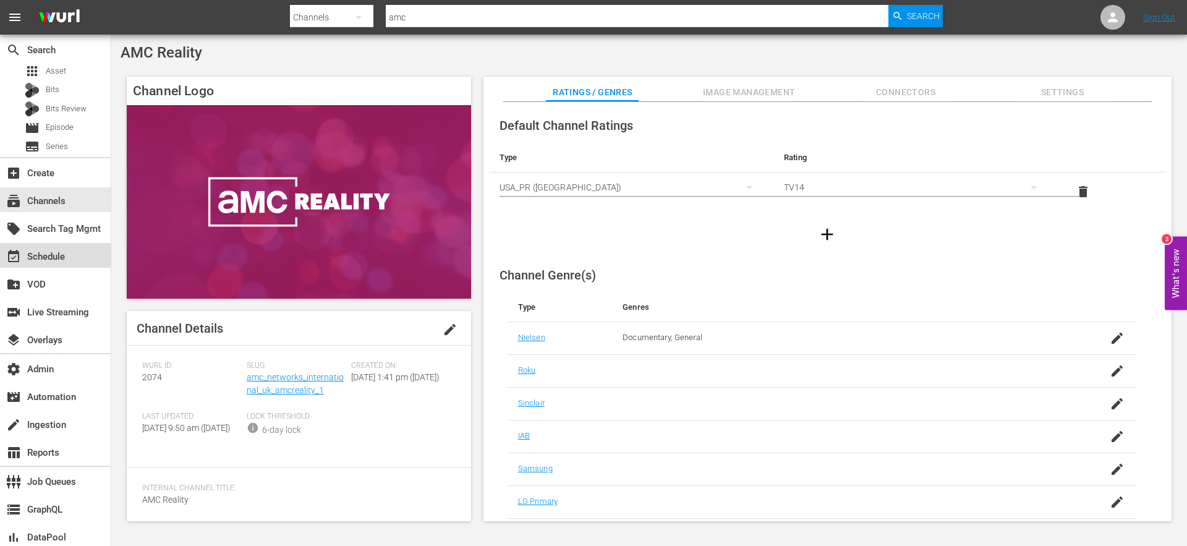
click at [41, 255] on div "event_available Schedule" at bounding box center [34, 254] width 69 height 11
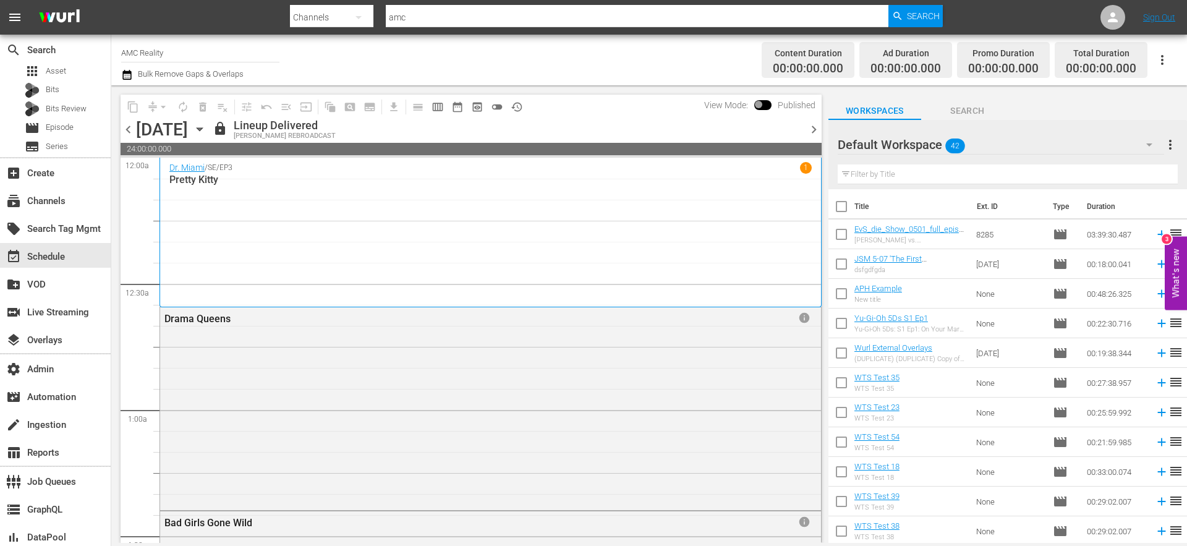
click at [299, 247] on div "Dr. Miami / SE / EP3 1 Pretty Kitty" at bounding box center [490, 232] width 642 height 140
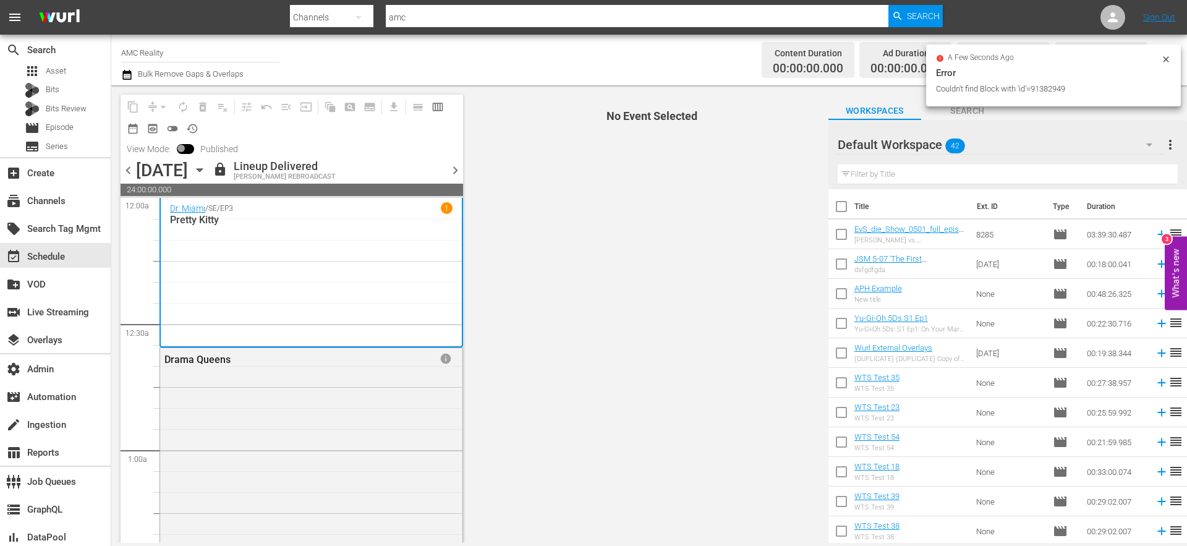
click at [369, 417] on div "Drama Queens info" at bounding box center [311, 448] width 302 height 200
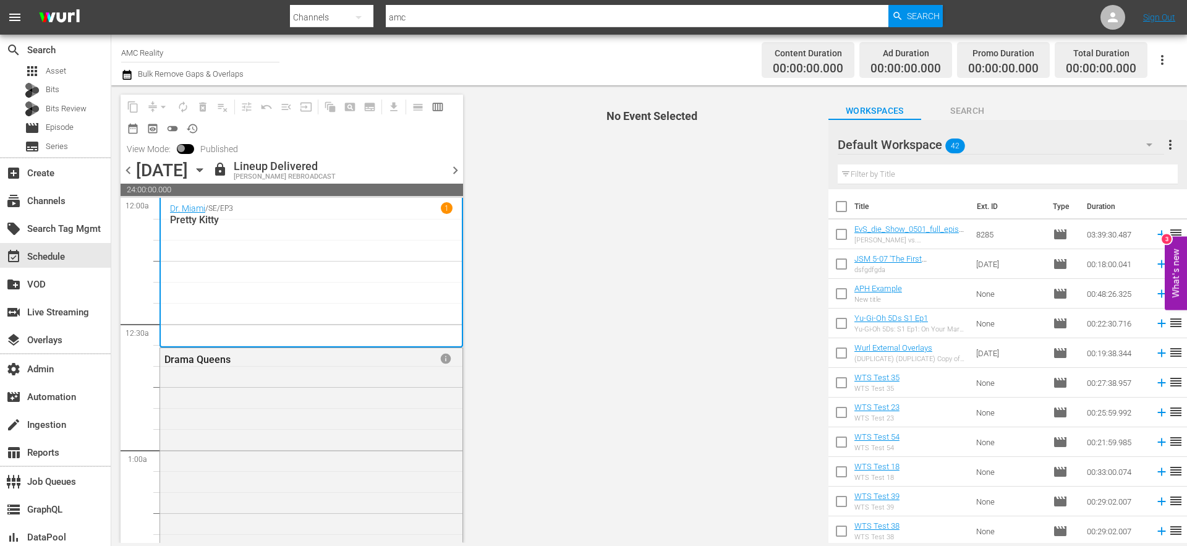
click at [359, 263] on div "Dr. Miami / SE / EP3 1 Pretty Kitty" at bounding box center [311, 272] width 283 height 140
click at [339, 361] on div "Drama Queens" at bounding box center [274, 360] width 220 height 12
click at [302, 313] on div "Dr. Miami / SE / EP3 1 Pretty Kitty" at bounding box center [311, 272] width 283 height 140
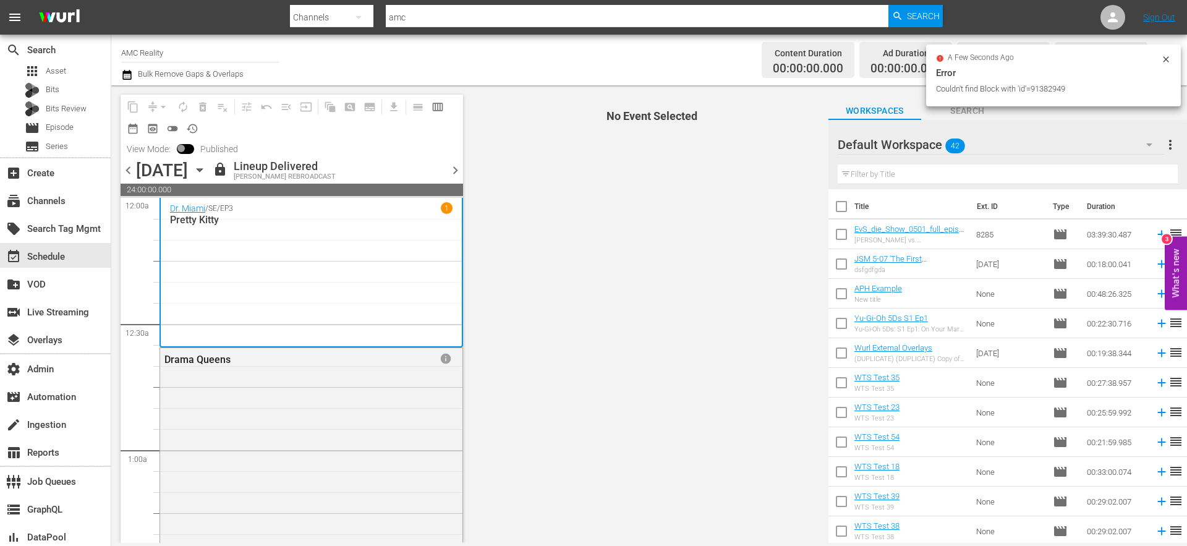
click at [1168, 59] on icon at bounding box center [1166, 59] width 10 height 10
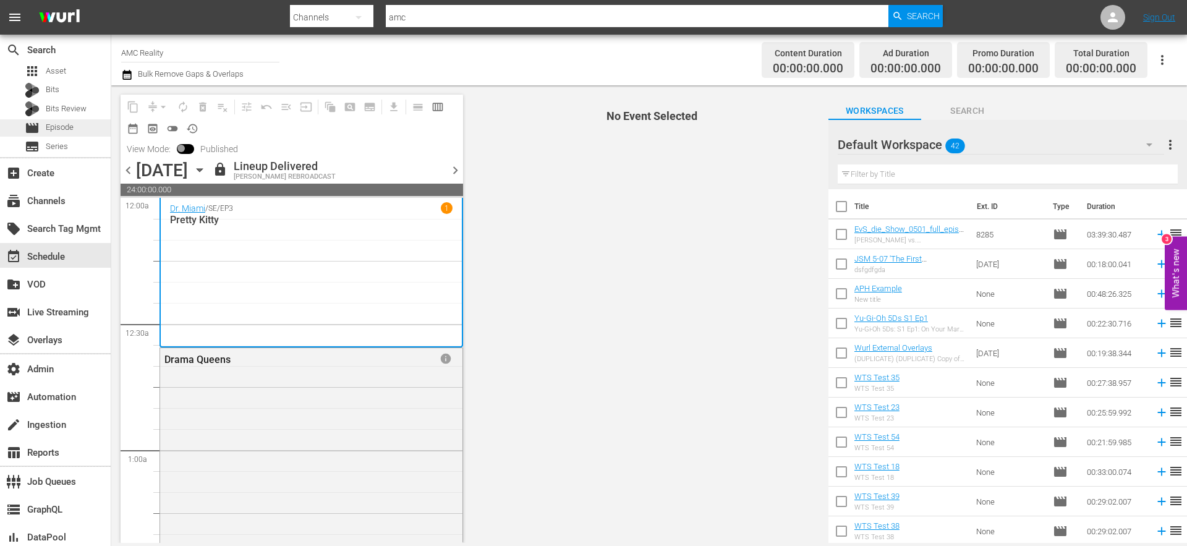
click at [56, 125] on span "Episode" at bounding box center [60, 127] width 28 height 12
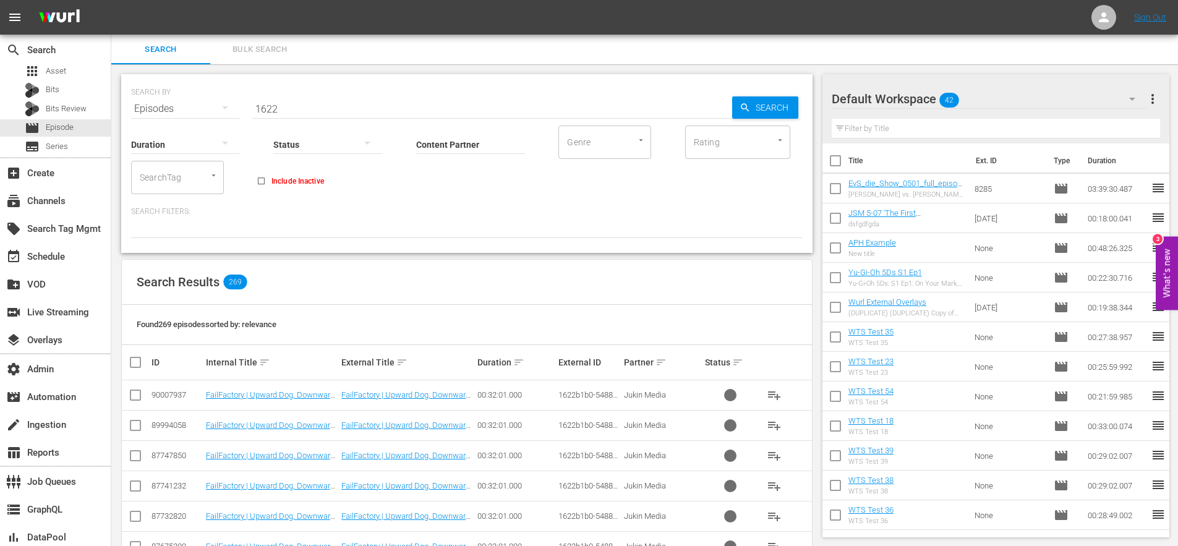
click at [318, 147] on div at bounding box center [327, 144] width 109 height 35
click at [324, 139] on div "Ready to Schedule" at bounding box center [334, 143] width 122 height 20
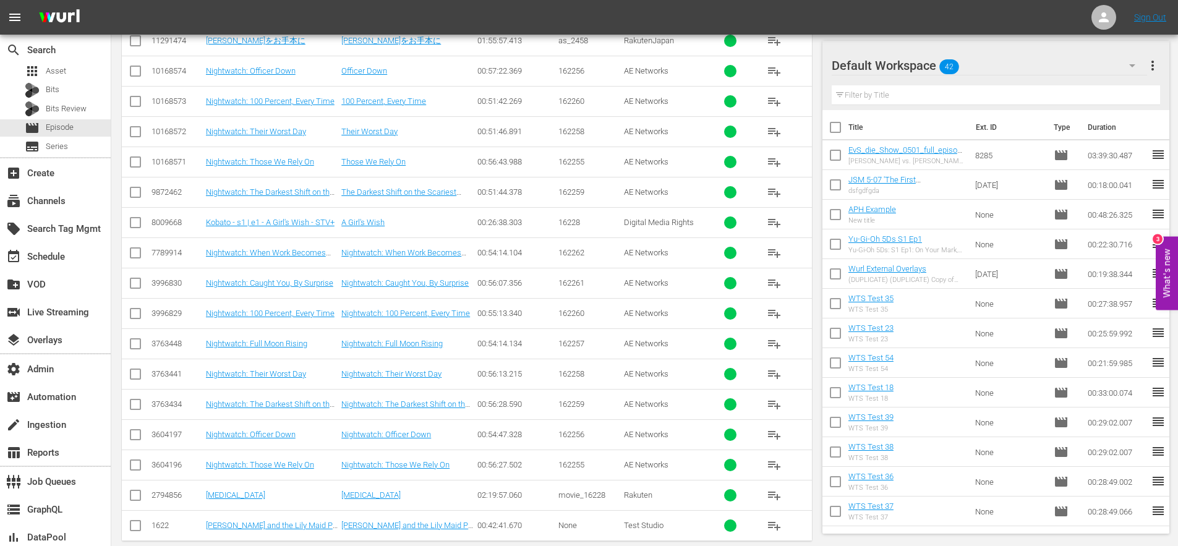
scroll to position [1054, 0]
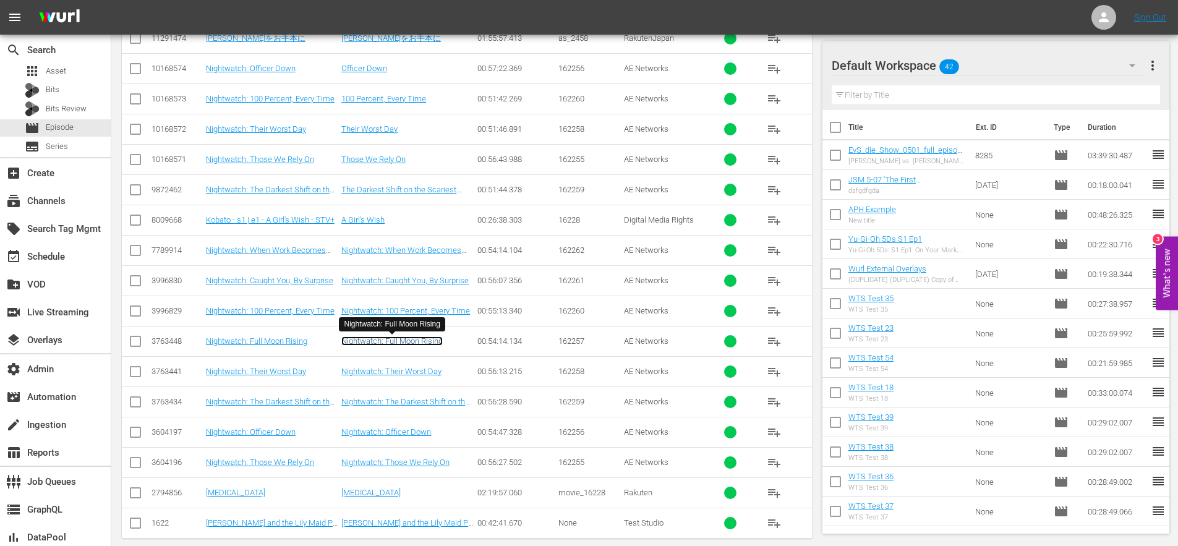
click at [385, 344] on link "Nightwatch: Full Moon Rising" at bounding box center [391, 340] width 101 height 9
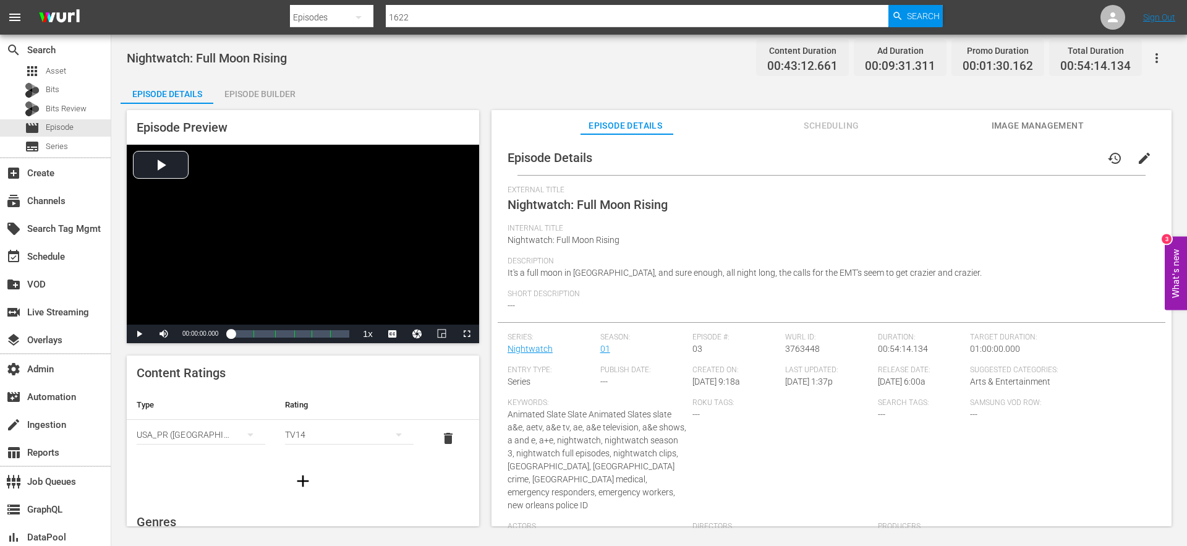
click at [249, 96] on div "Episode Builder" at bounding box center [259, 94] width 93 height 30
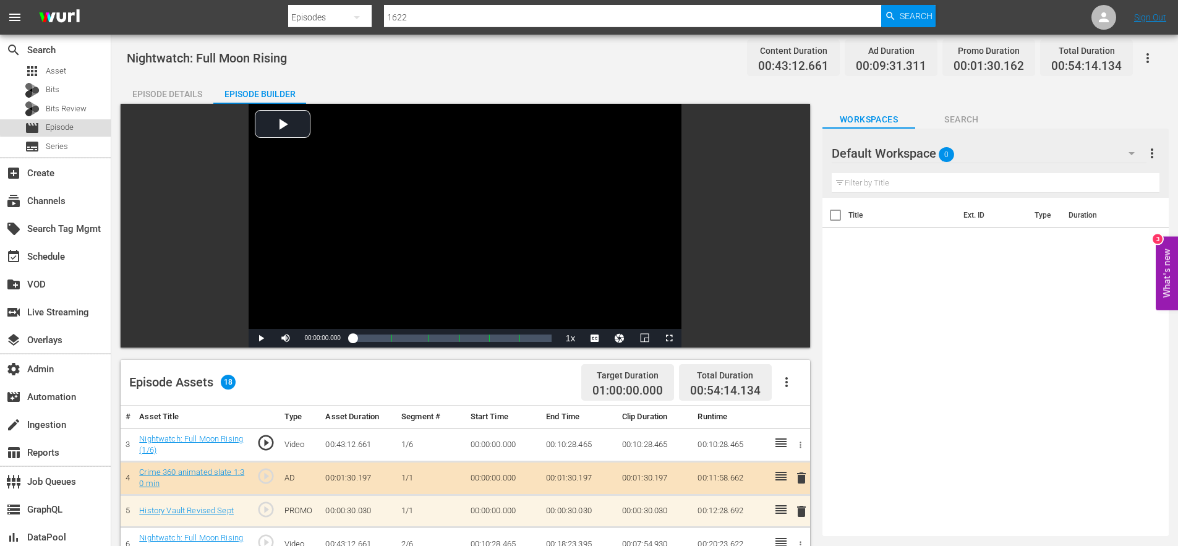
click at [63, 126] on span "Episode" at bounding box center [60, 127] width 28 height 12
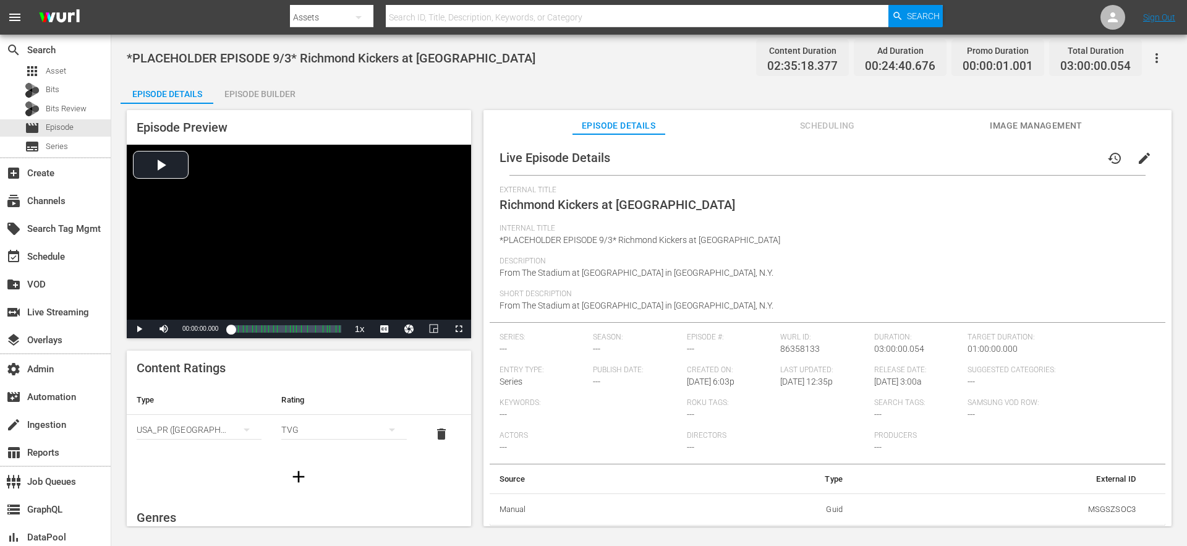
click at [263, 95] on div "Episode Builder" at bounding box center [259, 94] width 93 height 30
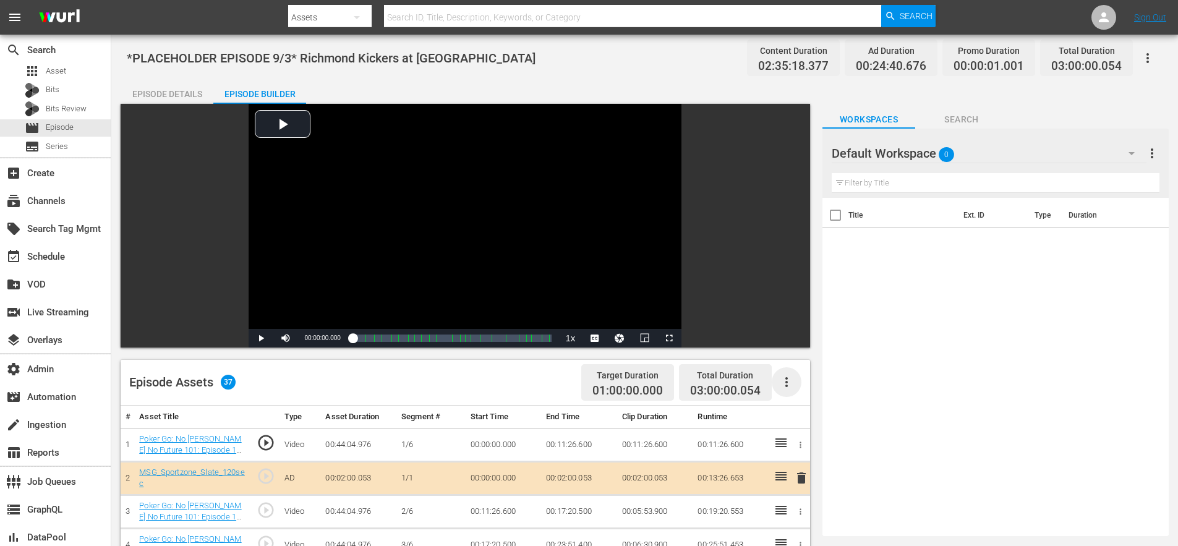
click at [785, 384] on icon "button" at bounding box center [786, 382] width 15 height 15
click at [796, 387] on div "Edit Cue Points" at bounding box center [824, 387] width 84 height 30
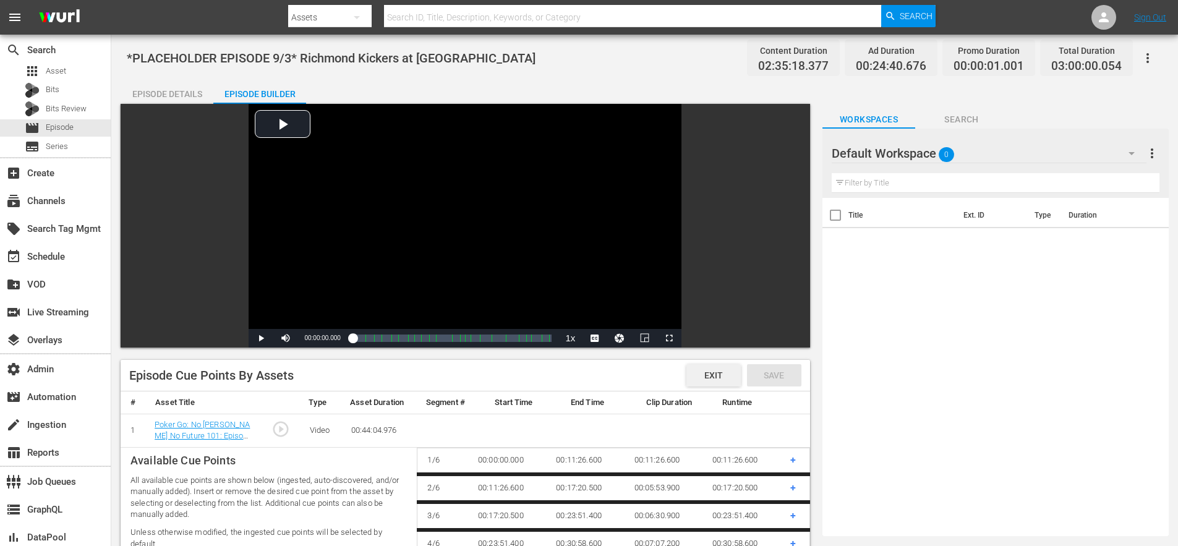
click at [715, 381] on div "Exit" at bounding box center [713, 375] width 54 height 22
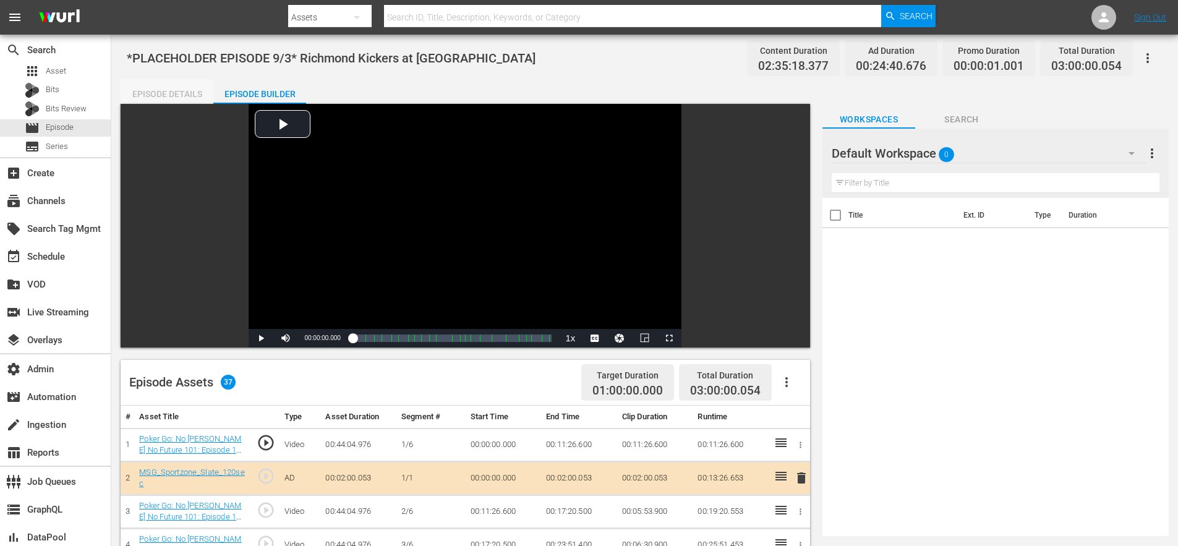
click at [173, 98] on div "Episode Details" at bounding box center [167, 94] width 93 height 30
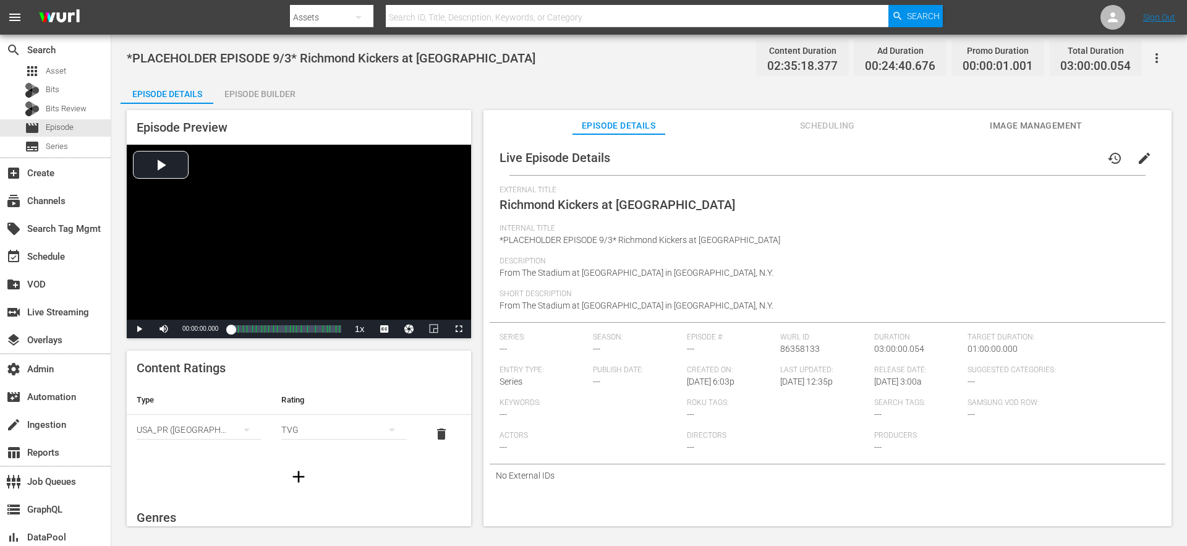
click at [831, 126] on span "Scheduling" at bounding box center [827, 125] width 93 height 15
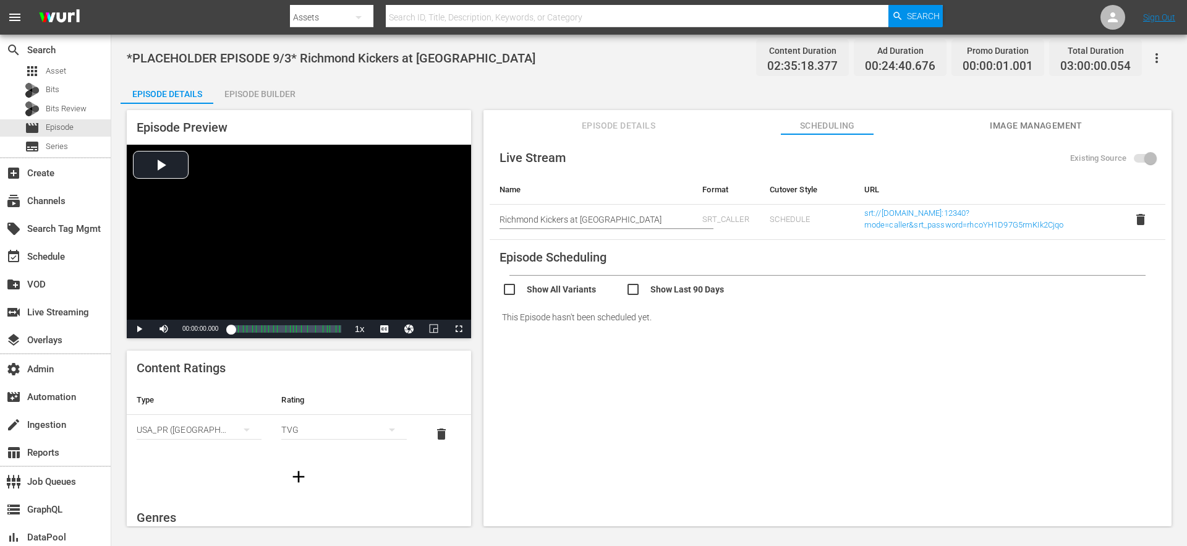
click at [506, 286] on input "checkbox" at bounding box center [564, 291] width 124 height 18
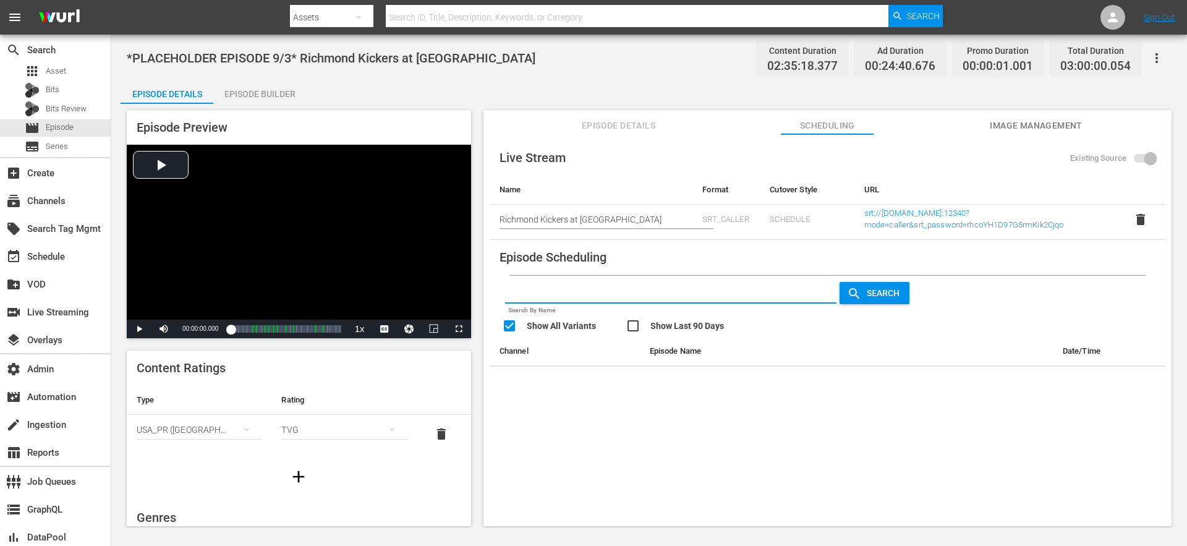
click at [506, 286] on input "text" at bounding box center [671, 294] width 332 height 19
click at [513, 328] on input "checkbox" at bounding box center [564, 327] width 124 height 18
checkbox input "false"
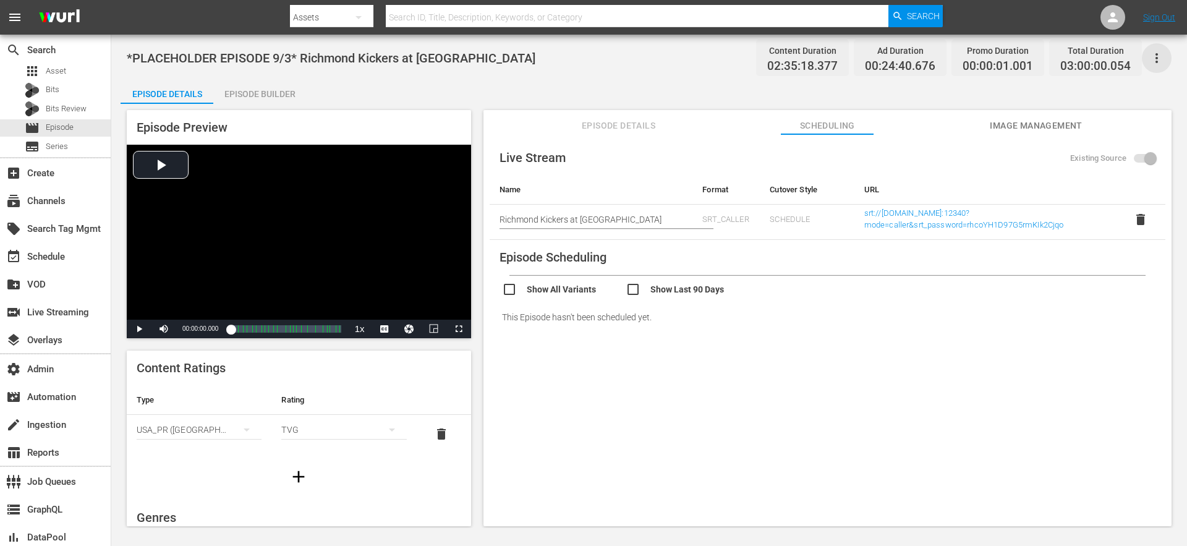
click at [1158, 61] on icon "button" at bounding box center [1156, 58] width 15 height 15
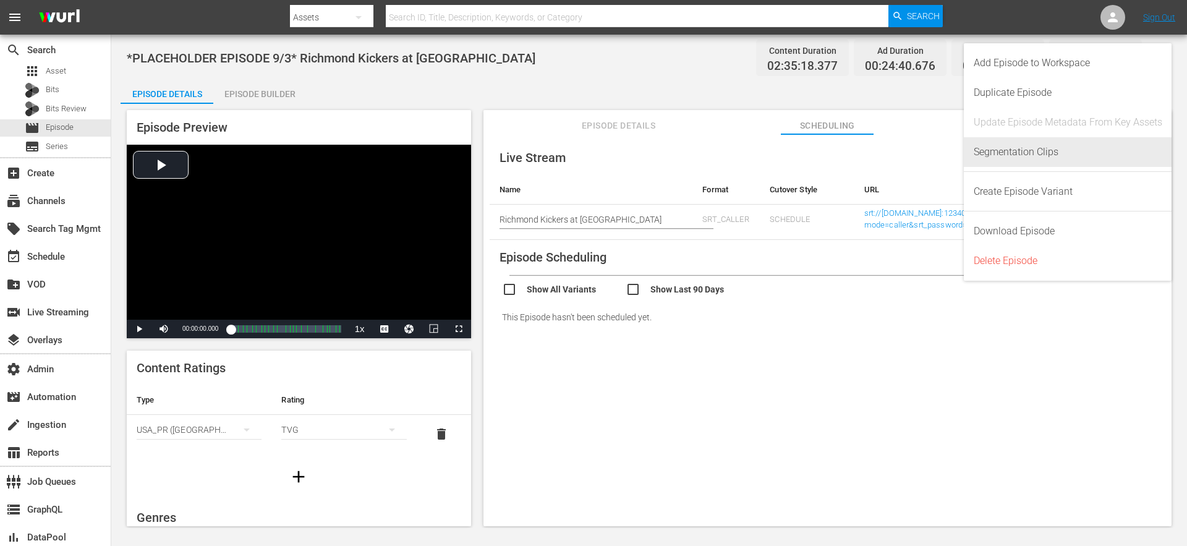
click at [1029, 157] on div "Segmentation Clips" at bounding box center [1068, 152] width 189 height 30
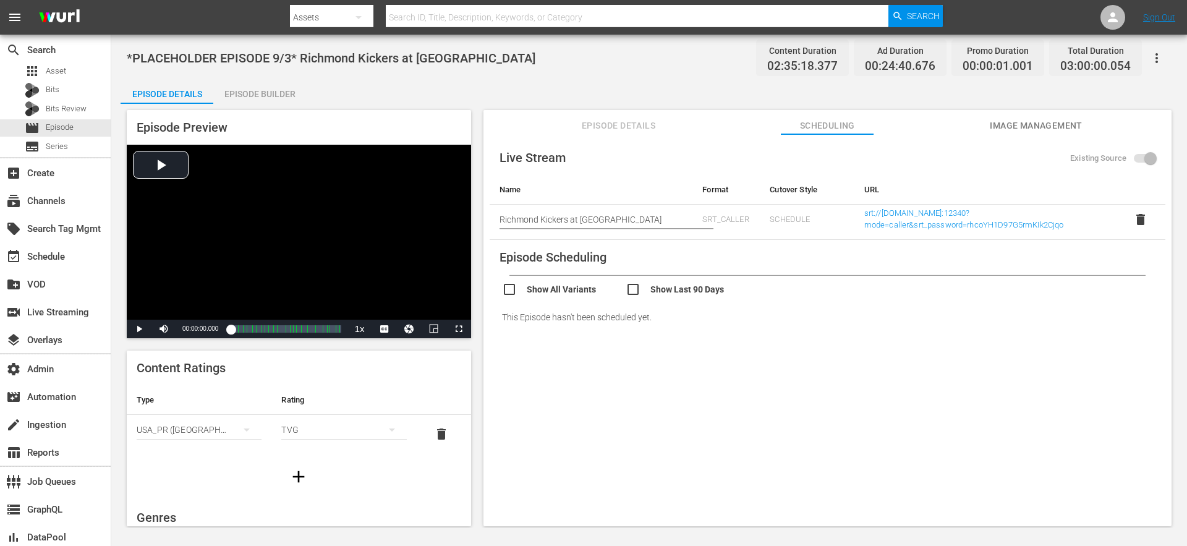
click at [255, 98] on div "Episode Builder" at bounding box center [259, 94] width 93 height 30
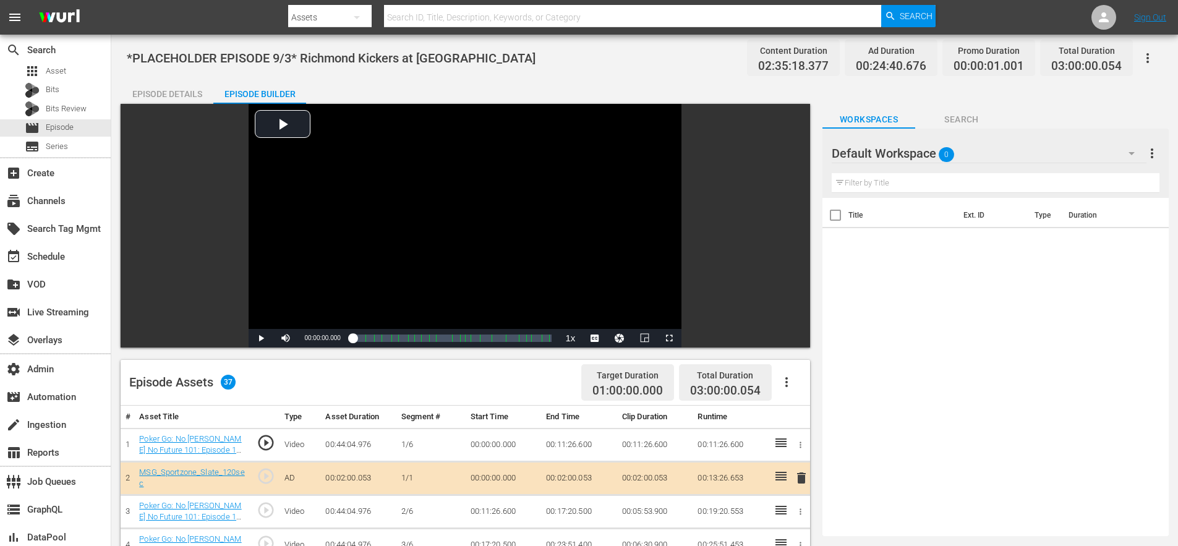
click at [1147, 61] on icon "button" at bounding box center [1147, 58] width 2 height 10
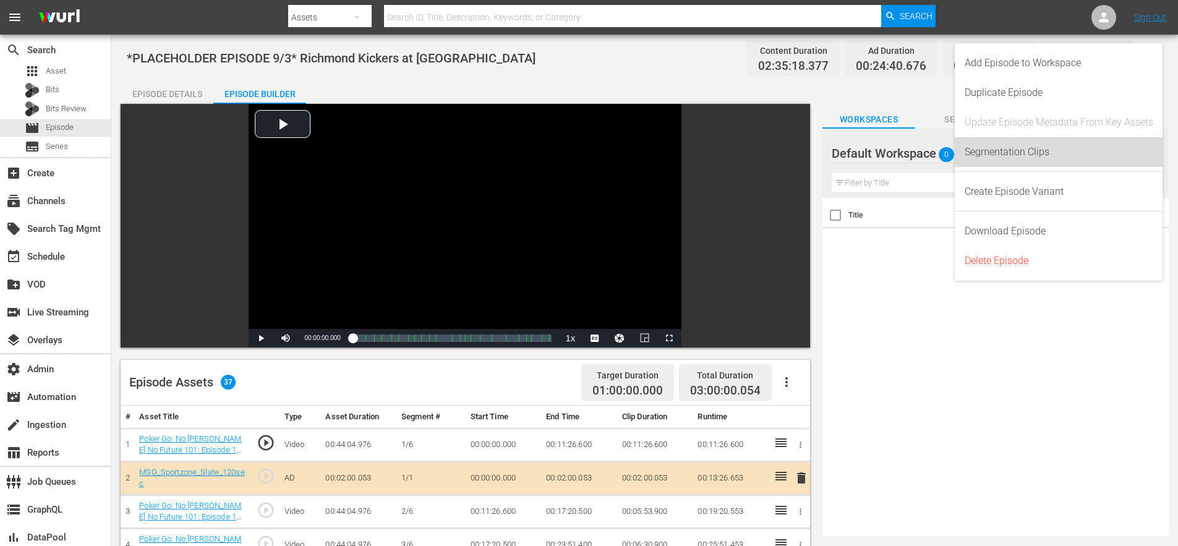
click at [1000, 155] on div "Segmentation Clips" at bounding box center [1059, 152] width 189 height 30
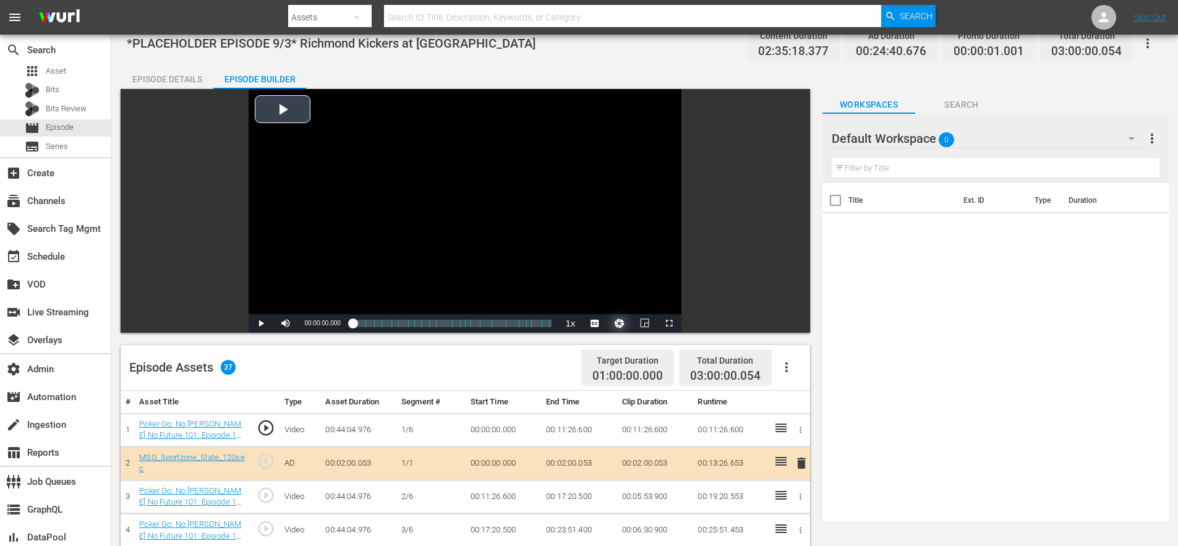
scroll to position [15, 0]
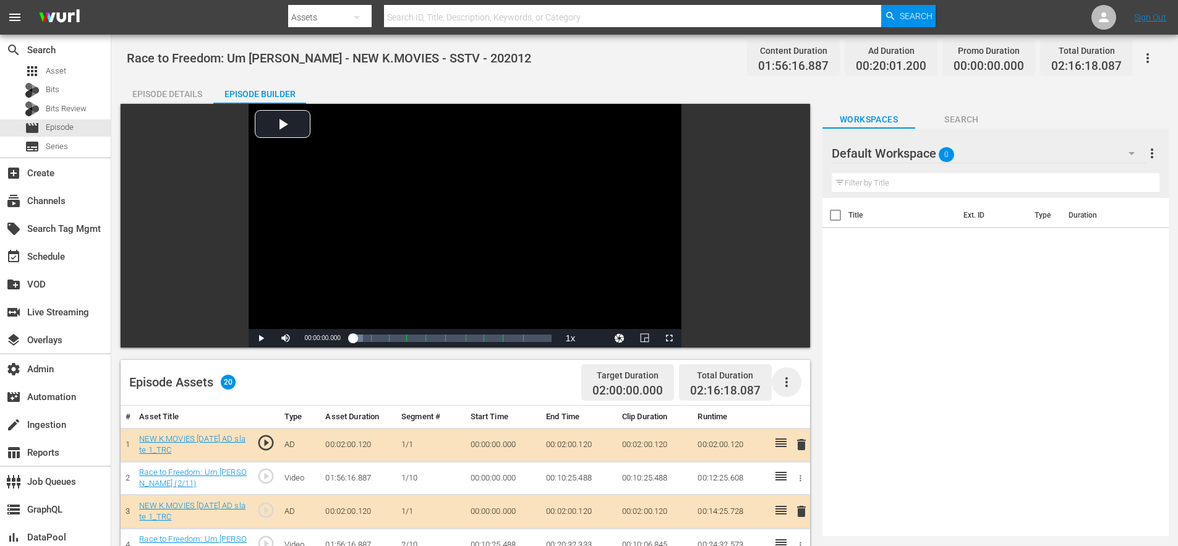
click at [787, 386] on icon "button" at bounding box center [786, 382] width 2 height 10
click at [796, 390] on div "Edit Cue Points" at bounding box center [824, 387] width 84 height 30
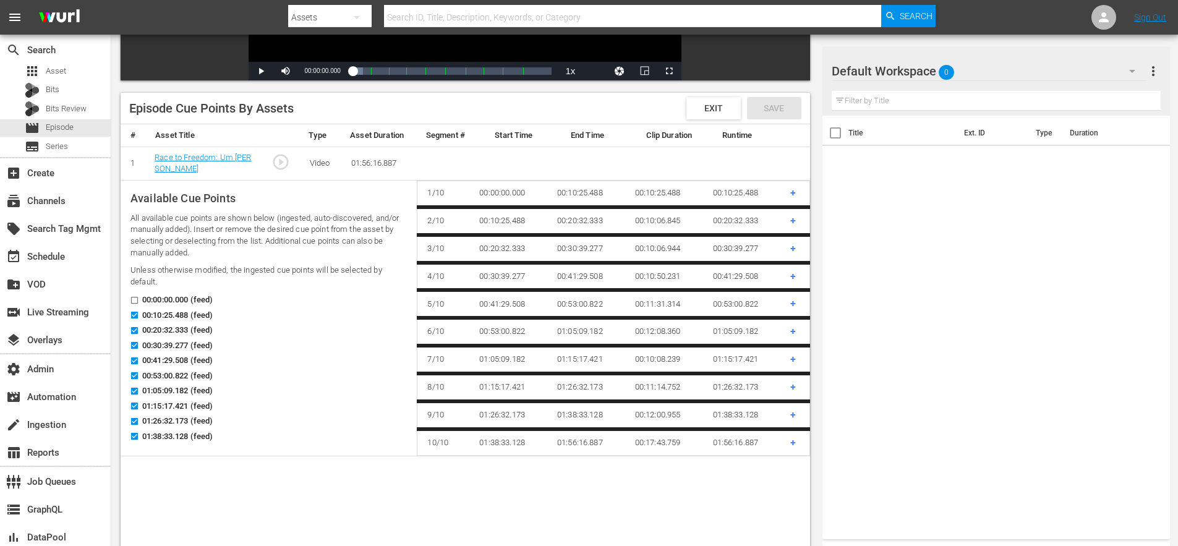
scroll to position [97, 0]
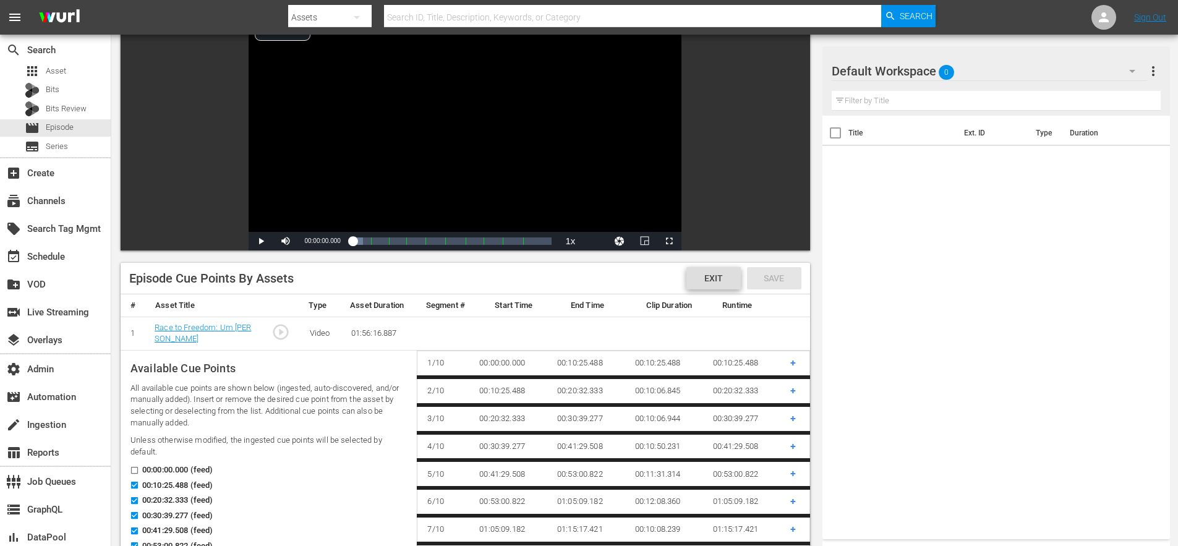
click at [713, 281] on span "Exit" at bounding box center [713, 278] width 38 height 10
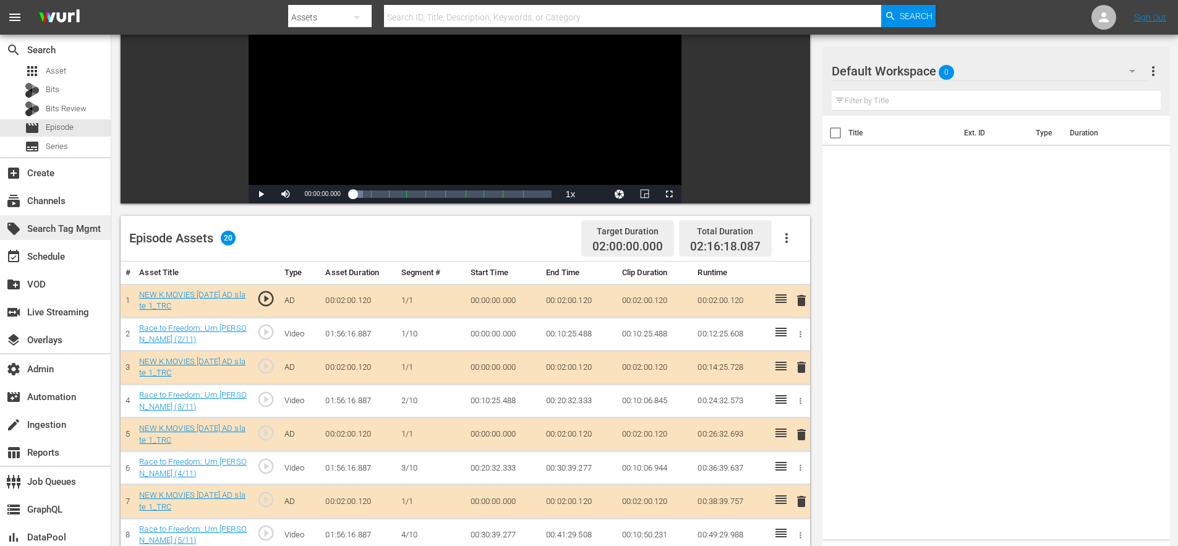
scroll to position [0, 0]
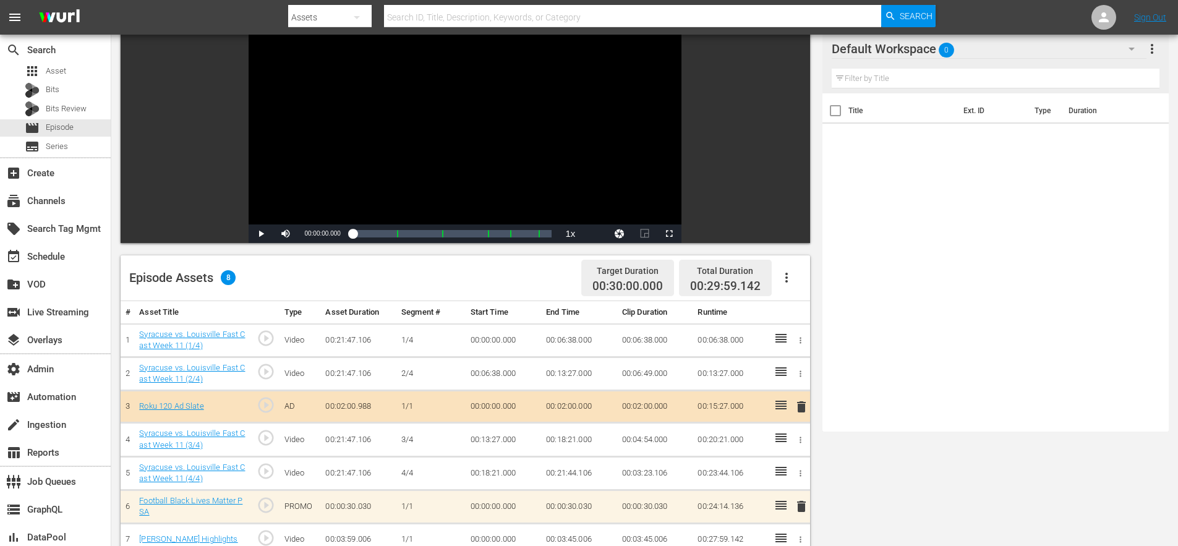
scroll to position [253, 0]
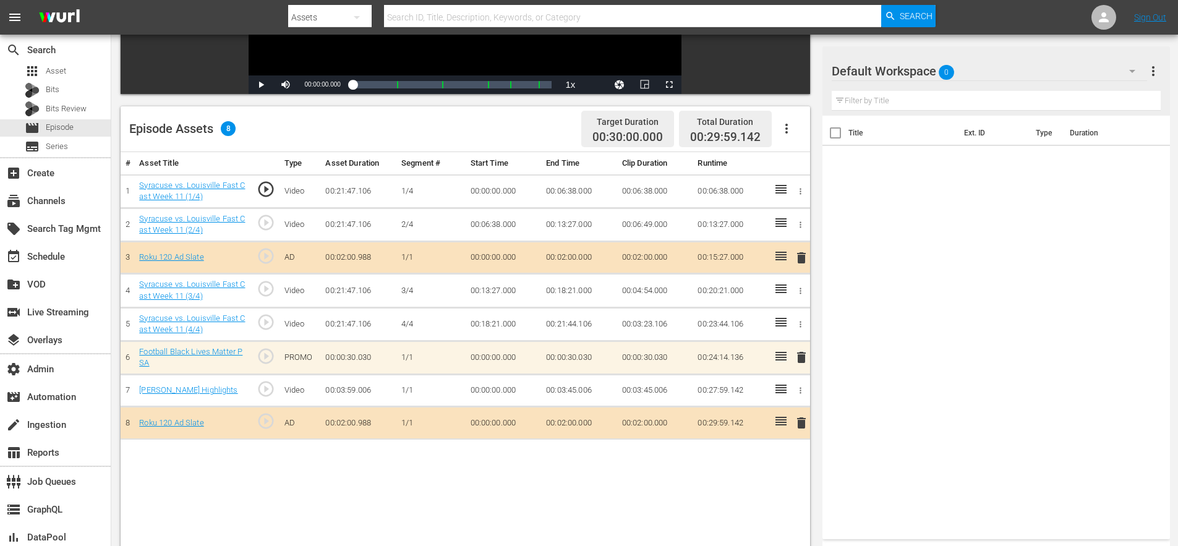
click at [786, 132] on icon "button" at bounding box center [786, 129] width 2 height 10
click at [793, 138] on div "Edit Cue Points" at bounding box center [824, 134] width 84 height 30
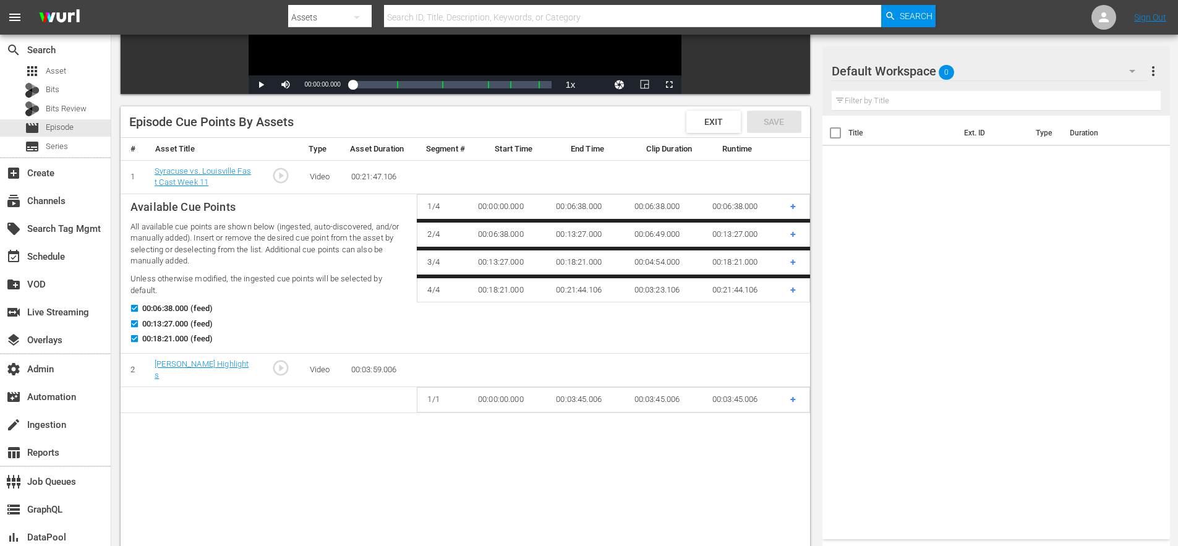
scroll to position [251, 0]
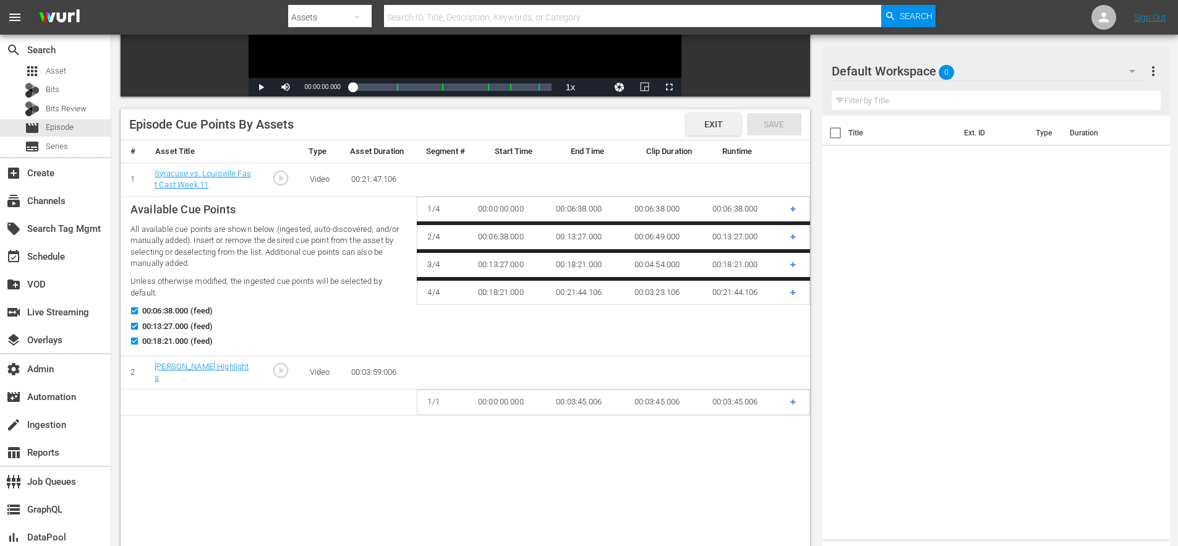
click at [712, 127] on span "Exit" at bounding box center [713, 124] width 38 height 10
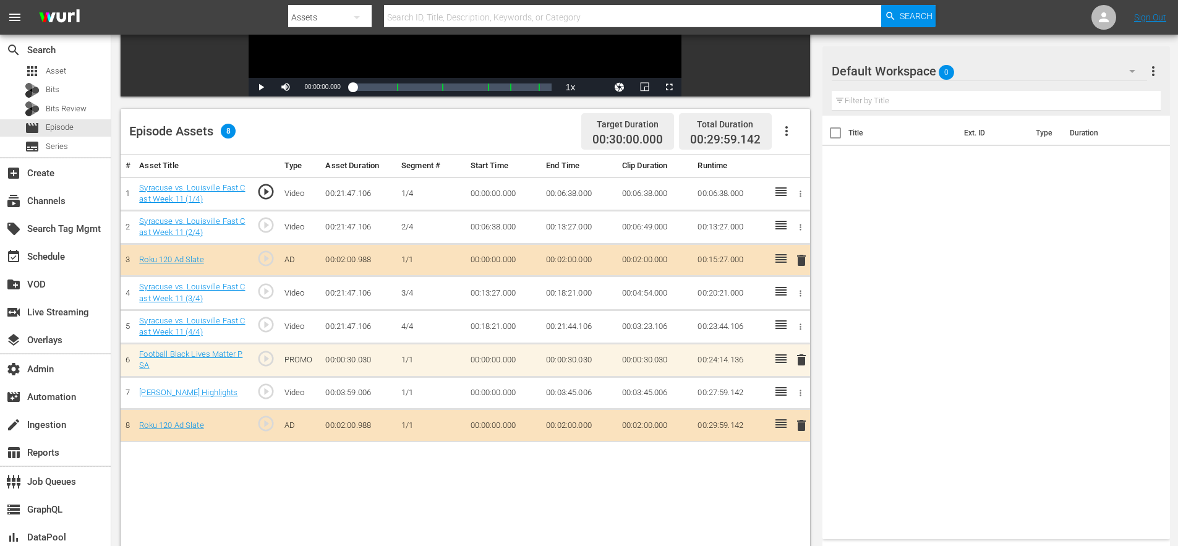
scroll to position [0, 0]
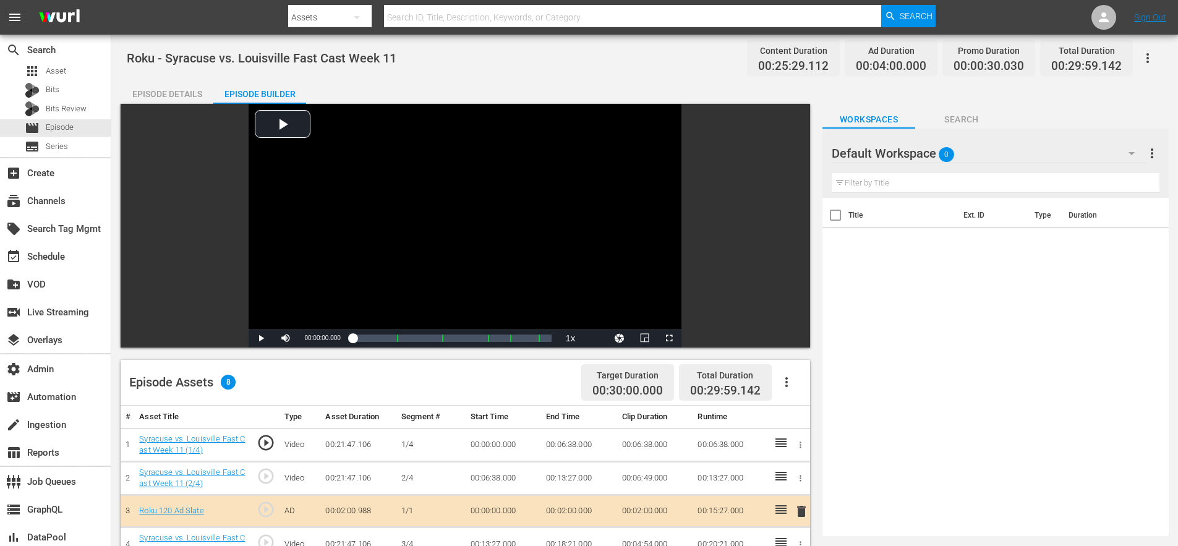
click at [164, 91] on div "Episode Details" at bounding box center [167, 94] width 93 height 30
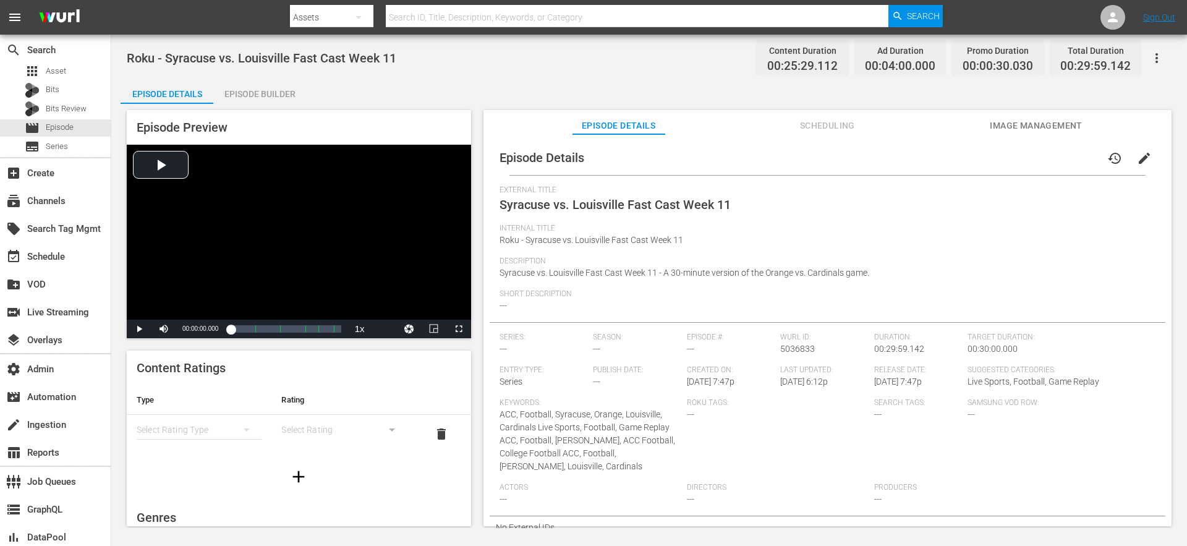
click at [812, 127] on span "Scheduling" at bounding box center [827, 125] width 93 height 15
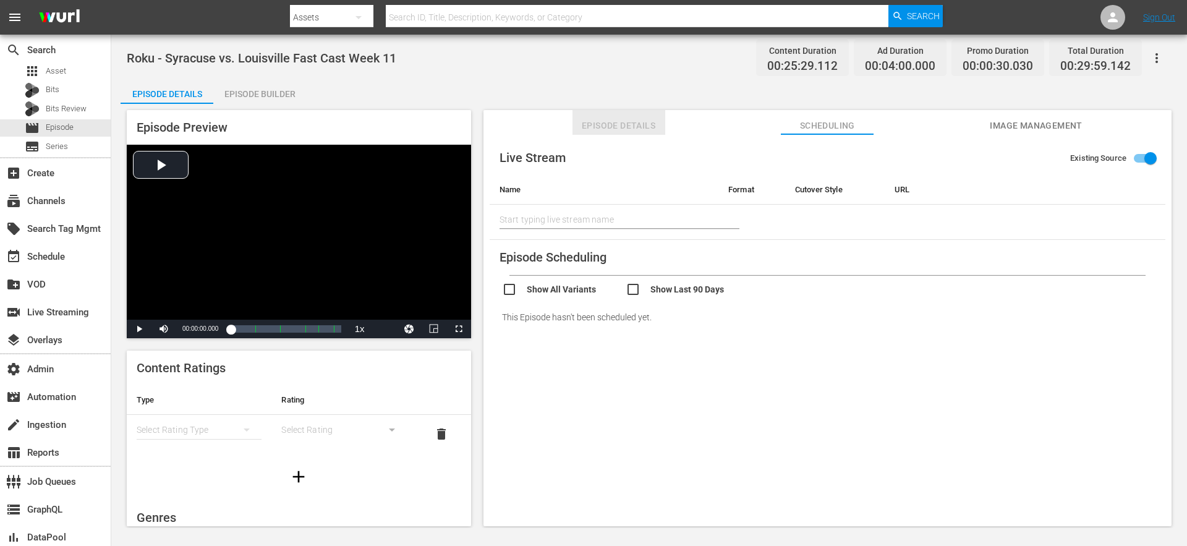
click at [640, 119] on span "Episode Details" at bounding box center [619, 125] width 93 height 15
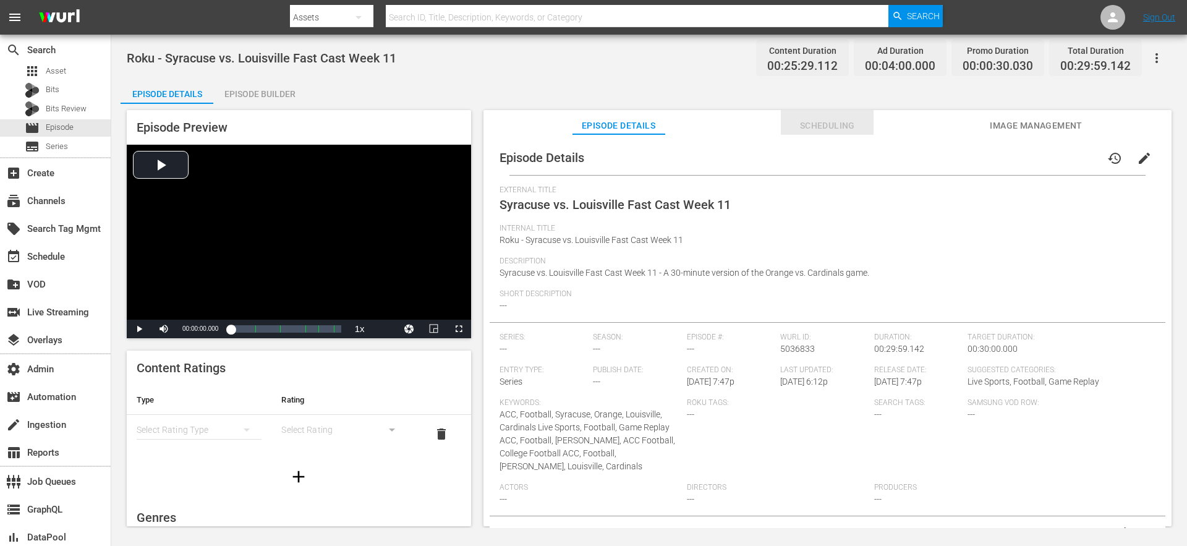
click at [835, 127] on span "Scheduling" at bounding box center [827, 125] width 93 height 15
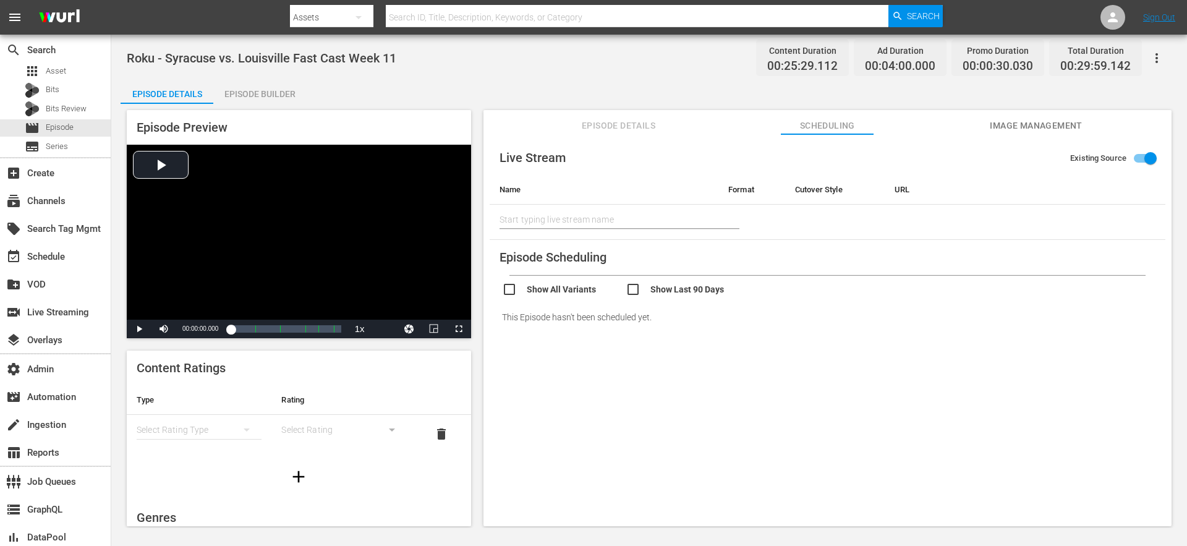
click at [1156, 63] on icon "button" at bounding box center [1156, 58] width 15 height 15
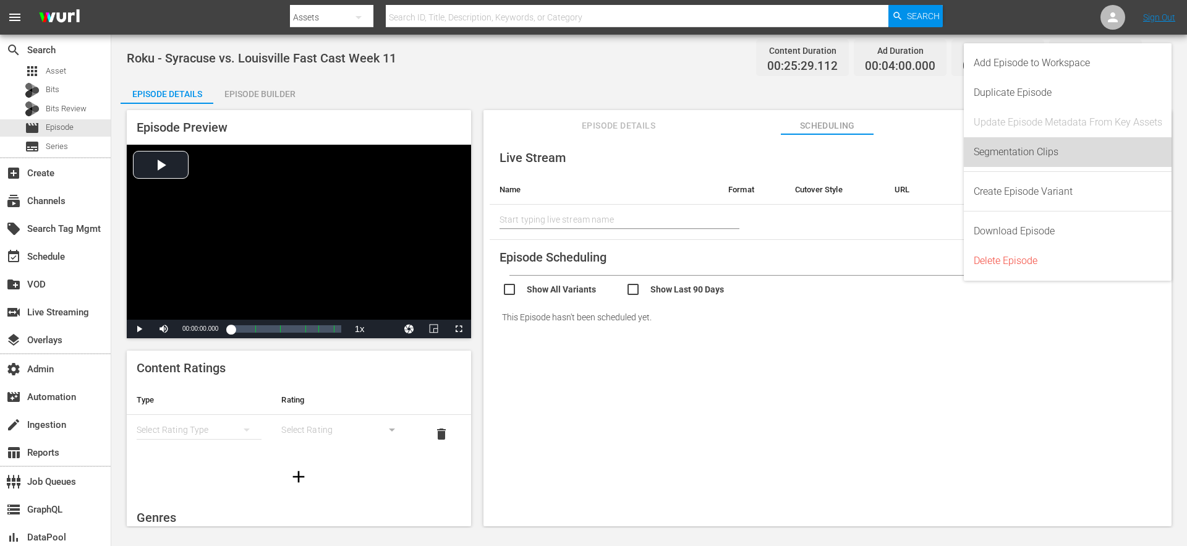
click at [1018, 153] on div "Segmentation Clips" at bounding box center [1068, 152] width 189 height 30
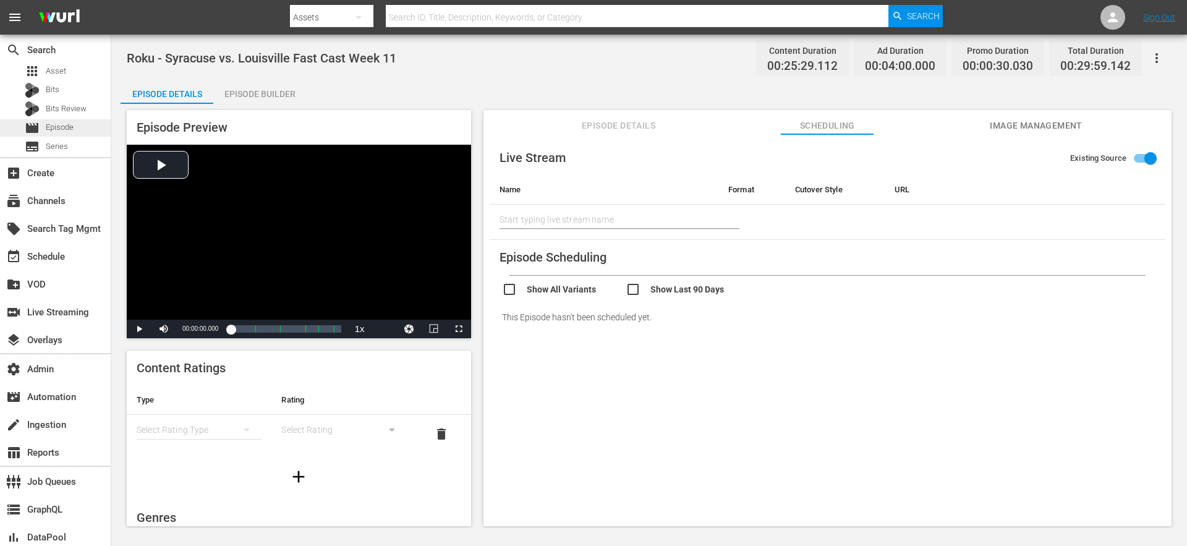
click at [58, 126] on span "Episode" at bounding box center [60, 127] width 28 height 12
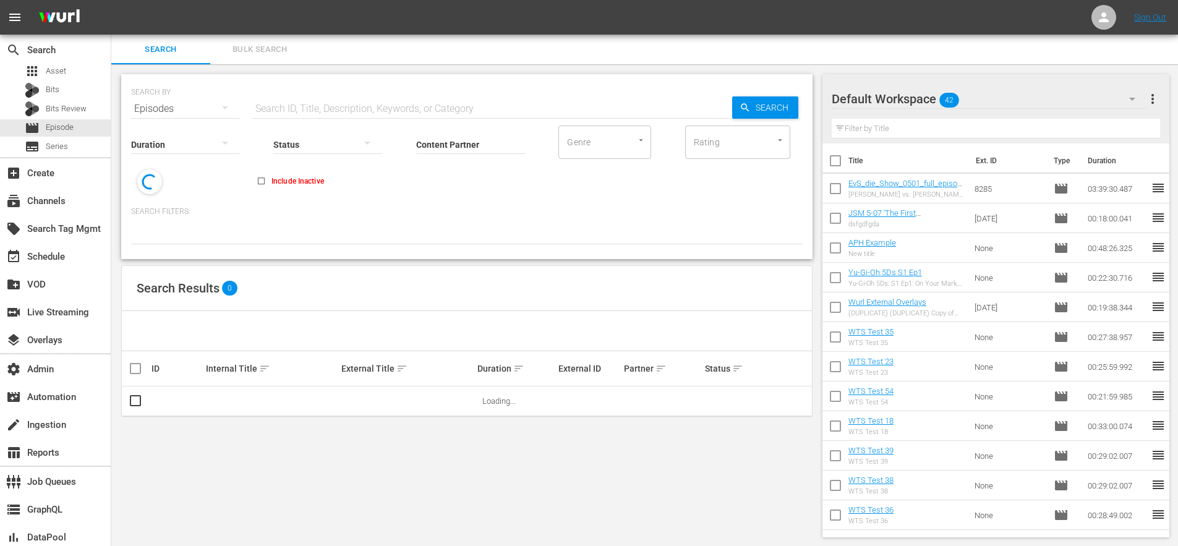
click at [281, 109] on input "text" at bounding box center [492, 109] width 480 height 30
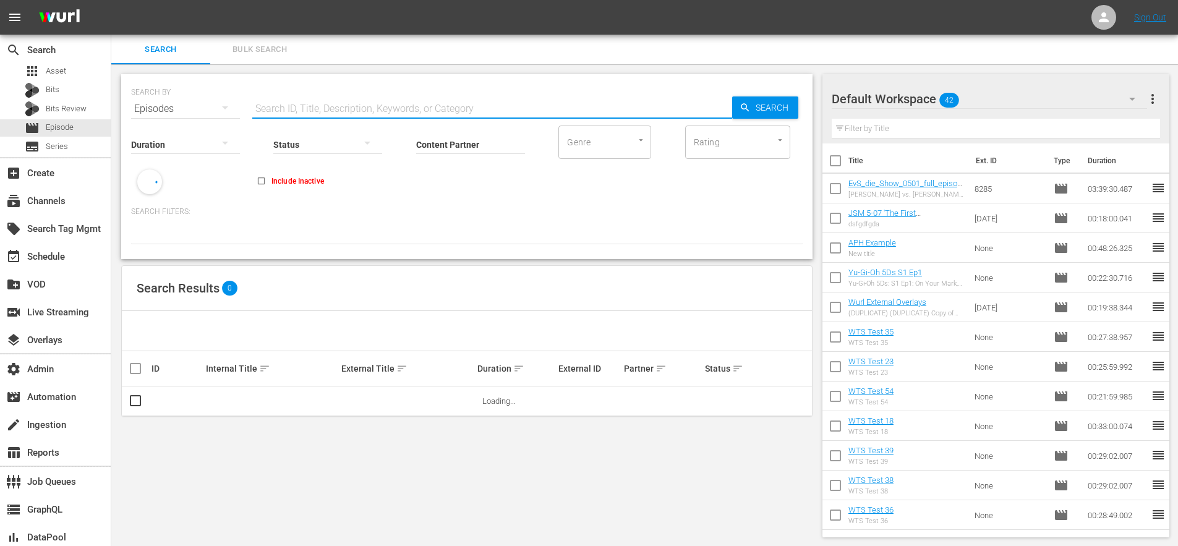
paste input "73782911"
type input "73782911"
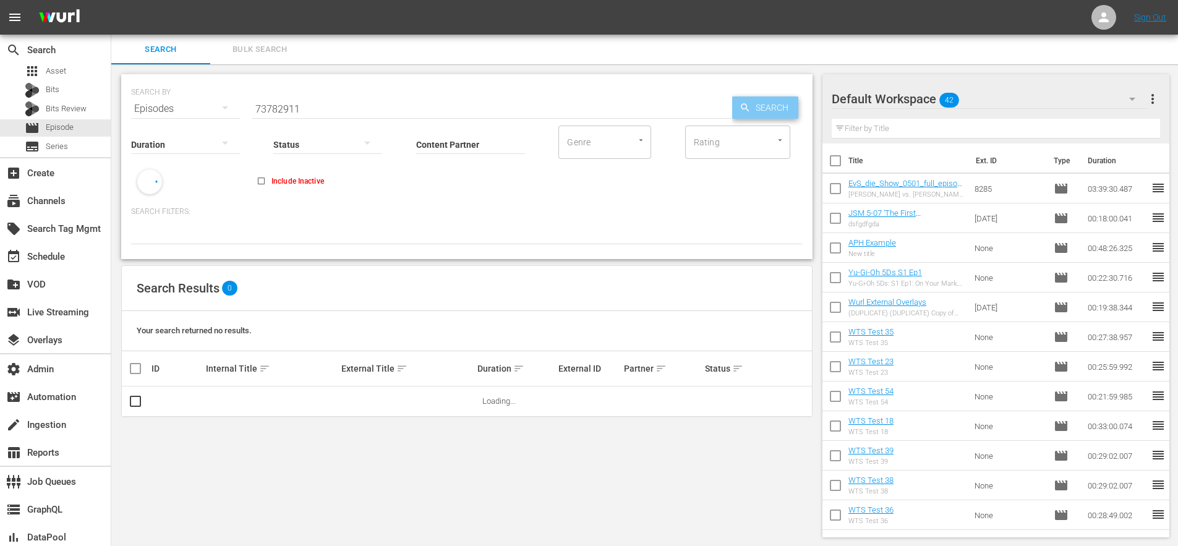
click at [777, 115] on span "Search" at bounding box center [775, 107] width 48 height 22
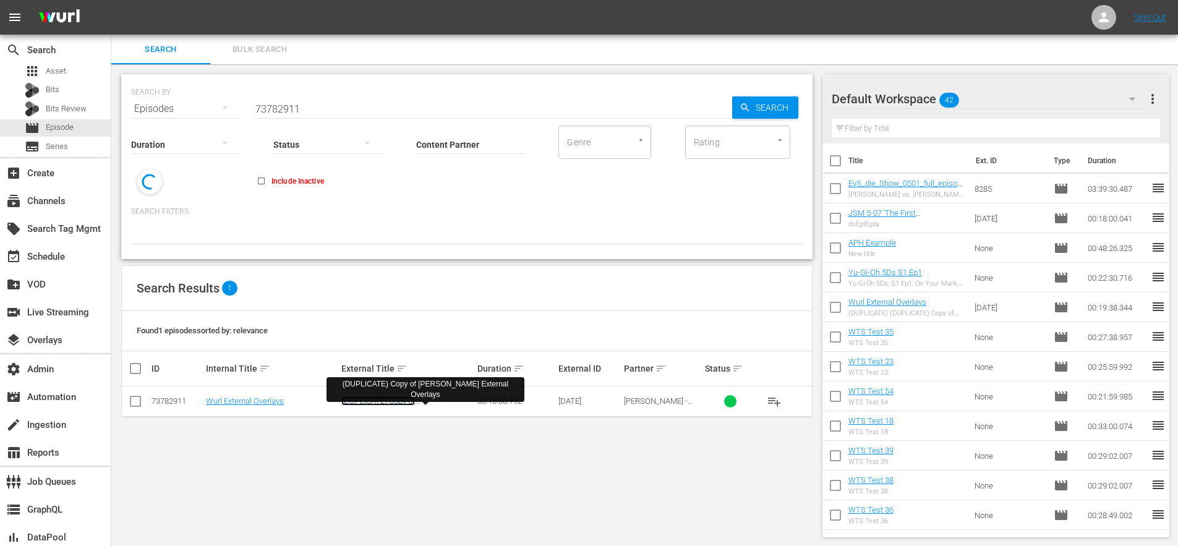
click at [424, 402] on link "(DUPLICATE) Copy of Wurl External Overlays" at bounding box center [401, 405] width 121 height 19
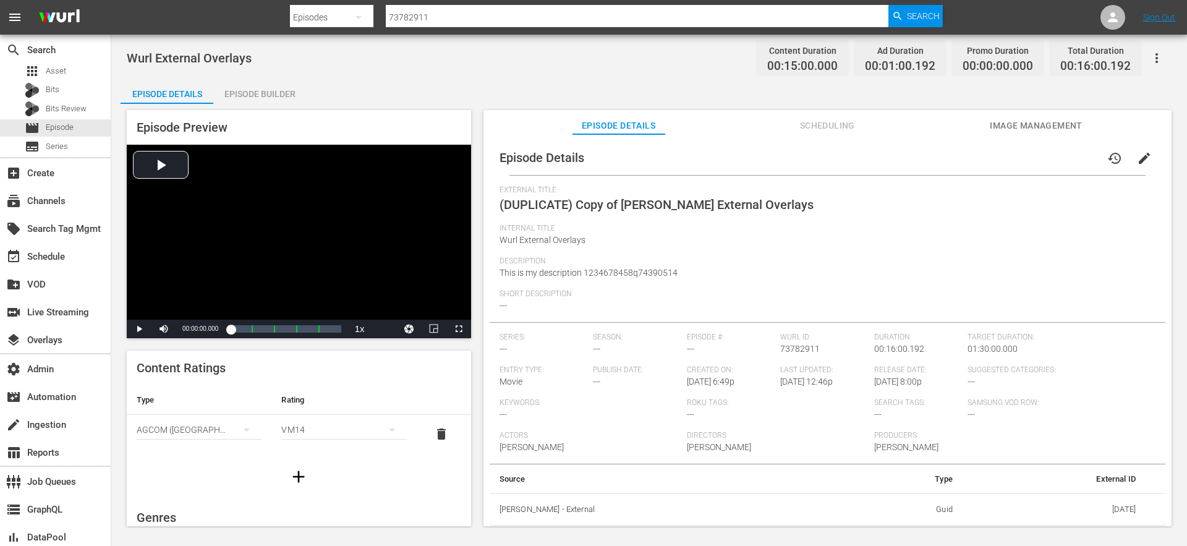
click at [251, 93] on div "Episode Builder" at bounding box center [259, 94] width 93 height 30
